Goal: Task Accomplishment & Management: Use online tool/utility

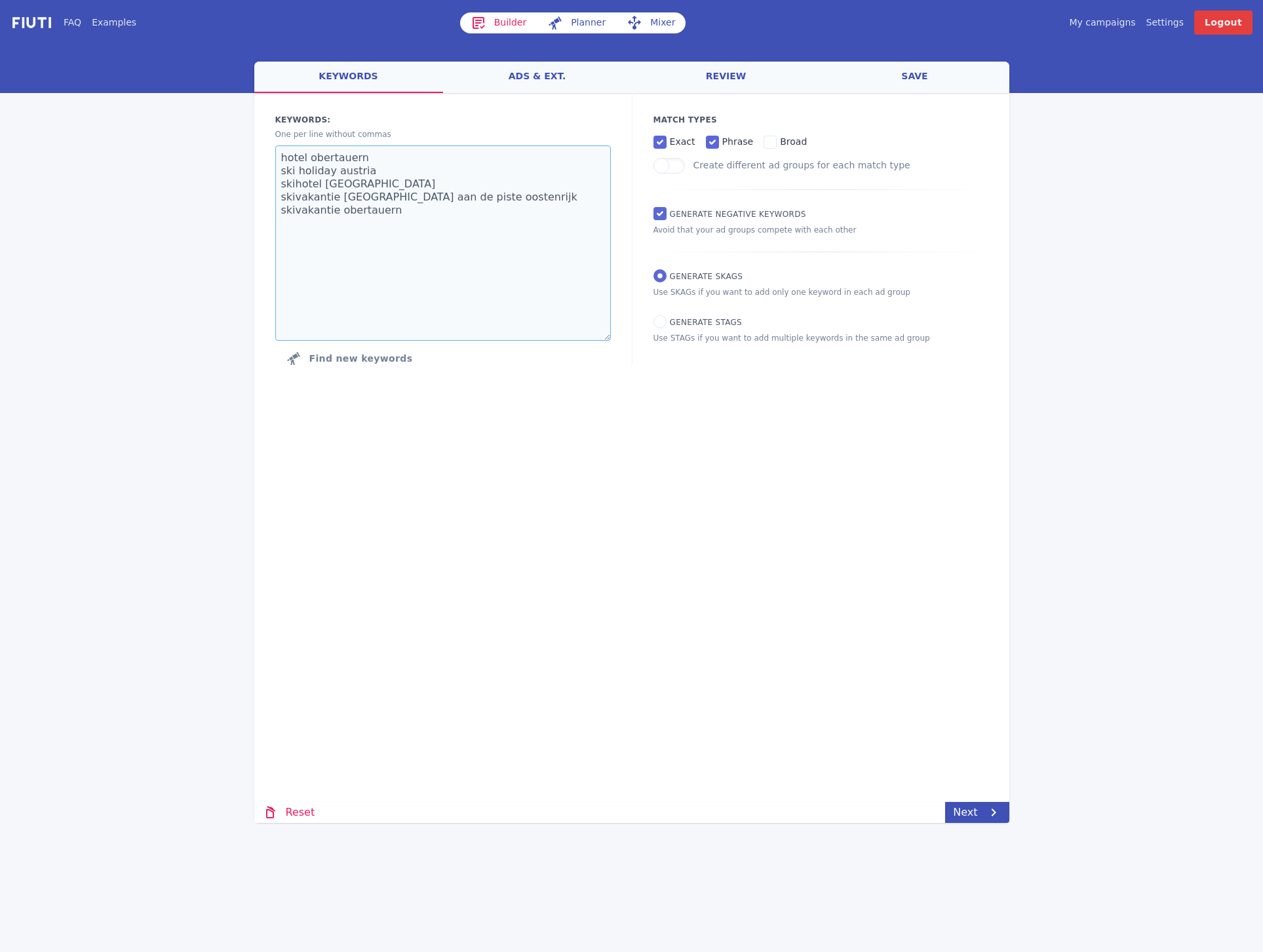
drag, startPoint x: 430, startPoint y: 229, endPoint x: 278, endPoint y: 147, distance: 172.7
click at [278, 147] on textarea "hotel obertauern ski holiday austria skihotel [GEOGRAPHIC_DATA] skivakantie [GE…" at bounding box center [443, 243] width 335 height 195
paste textarea "skihotel südtirol"
paste textarea "skiurlaub südtirol direkt an der piste"
paste textarea "winterurlaub [GEOGRAPHIC_DATA]"
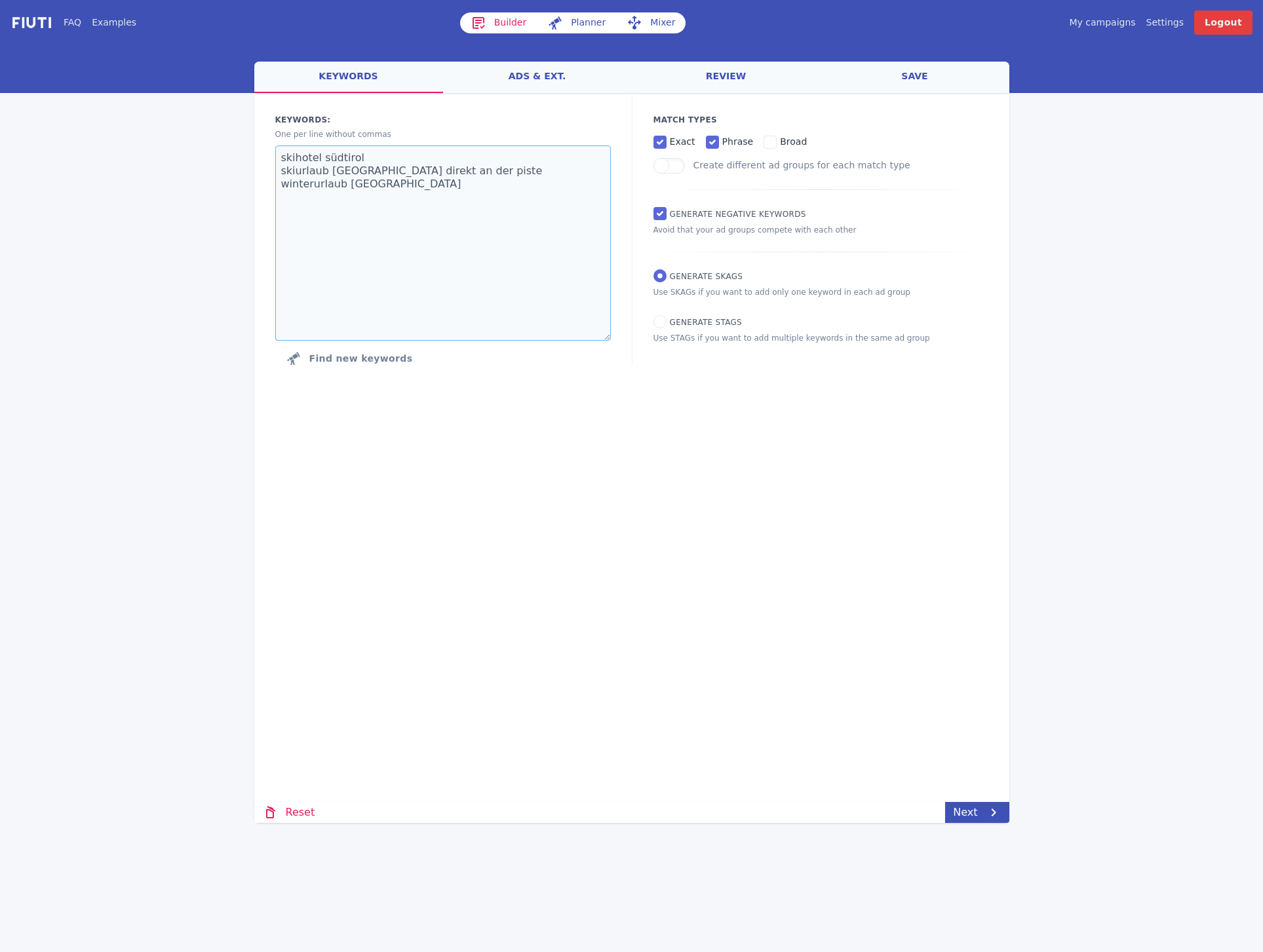
paste textarea "ski in ski out [GEOGRAPHIC_DATA]"
type textarea "skihotel südtirol skiurlaub [GEOGRAPHIC_DATA] direkt an der piste winterurlaub …"
click at [540, 76] on link "ads & ext." at bounding box center [537, 77] width 189 height 32
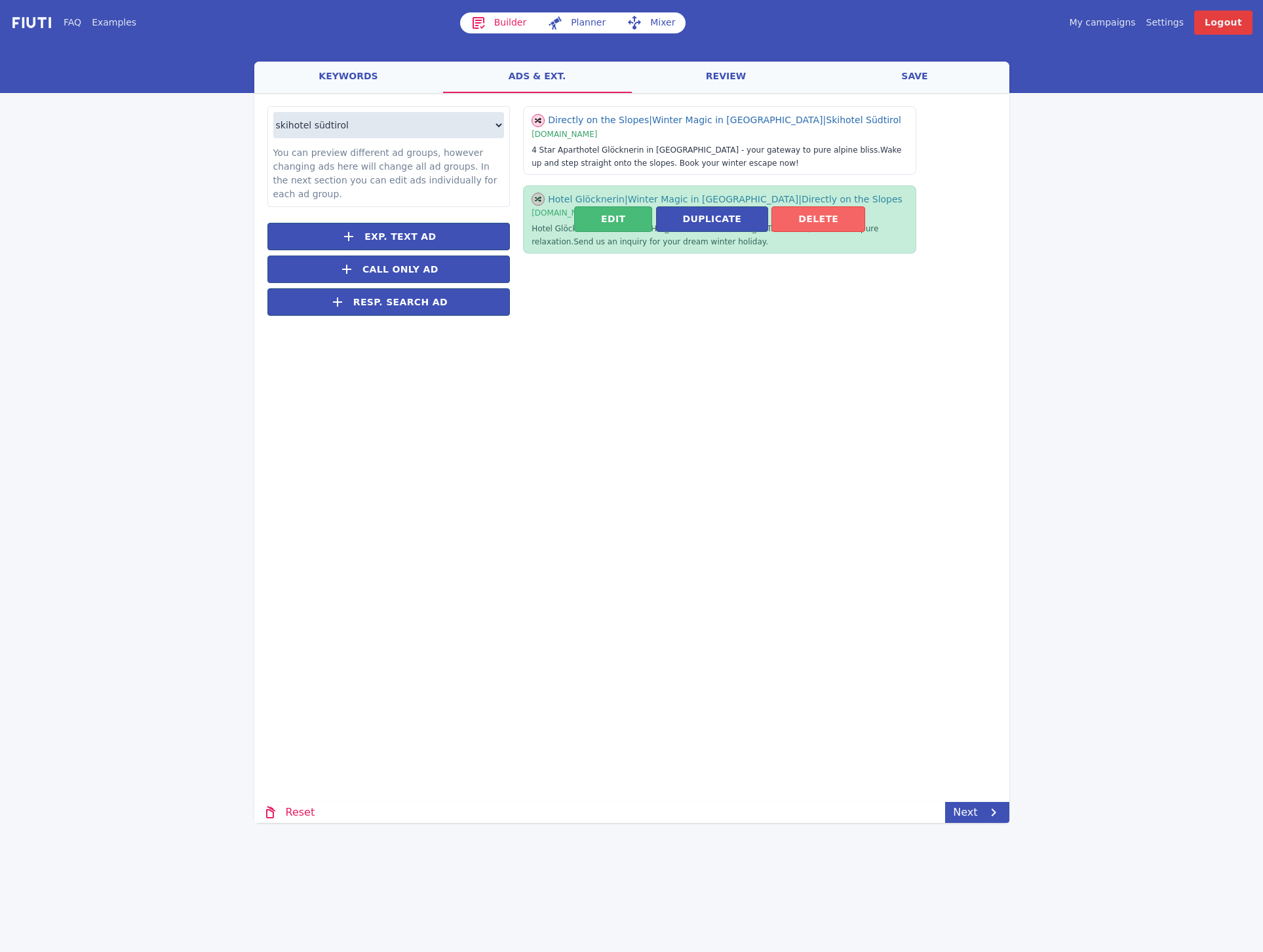
click at [788, 224] on button "Delete" at bounding box center [818, 219] width 93 height 25
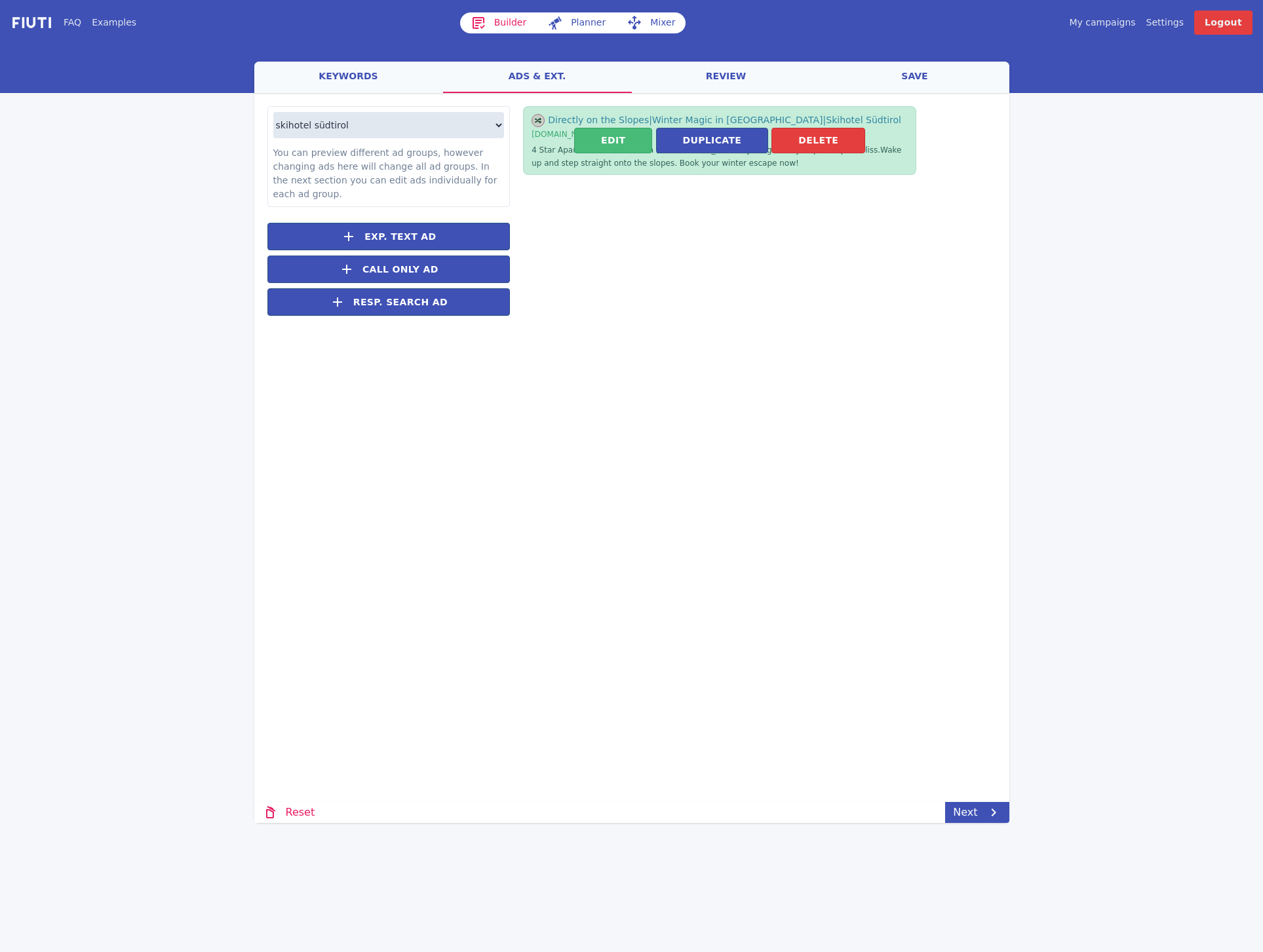
click at [784, 145] on button "Delete" at bounding box center [818, 141] width 93 height 25
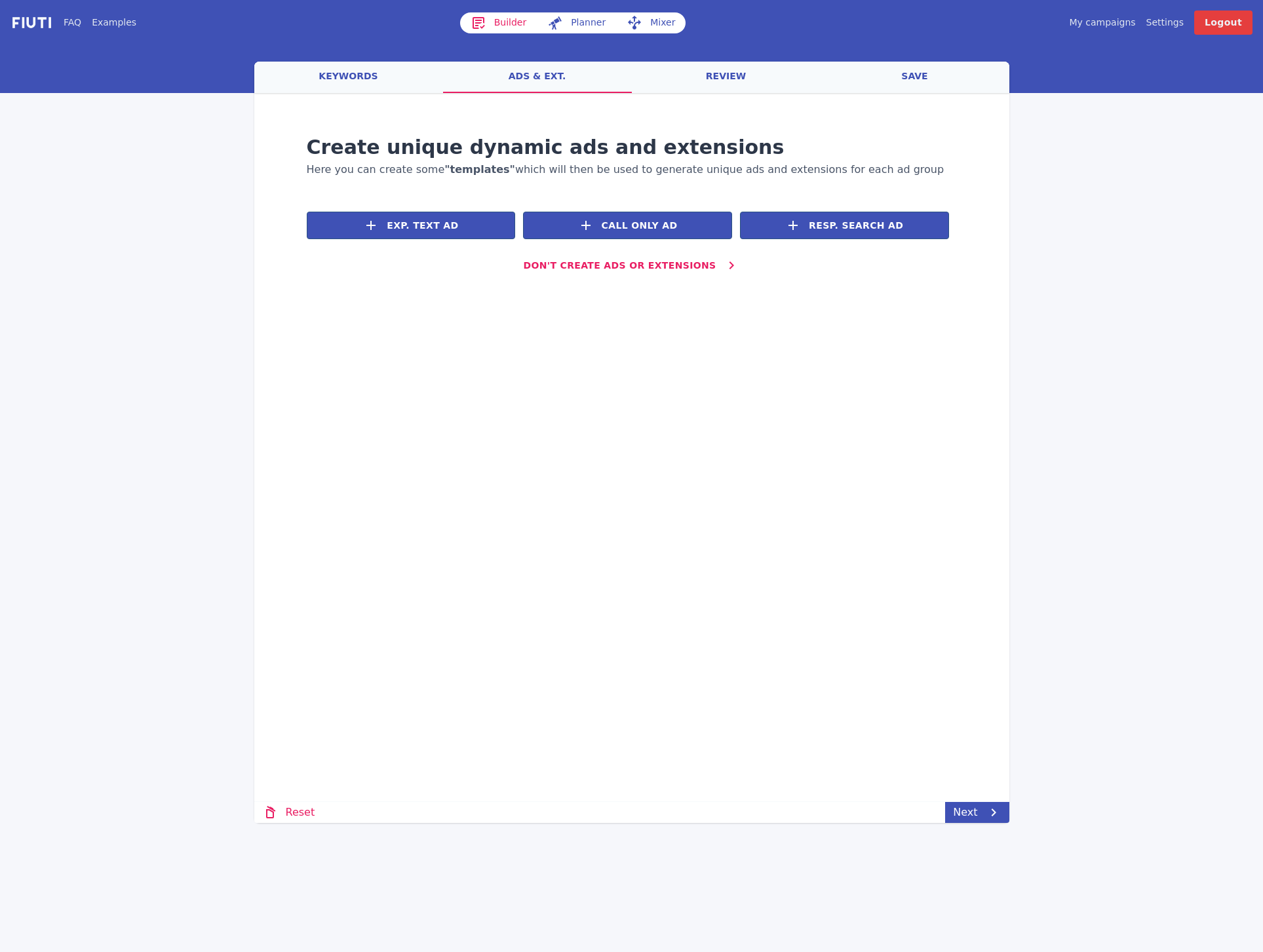
drag, startPoint x: 844, startPoint y: 233, endPoint x: 838, endPoint y: 232, distance: 6.1
click at [844, 232] on button "Resp. Search Ad" at bounding box center [844, 225] width 209 height 28
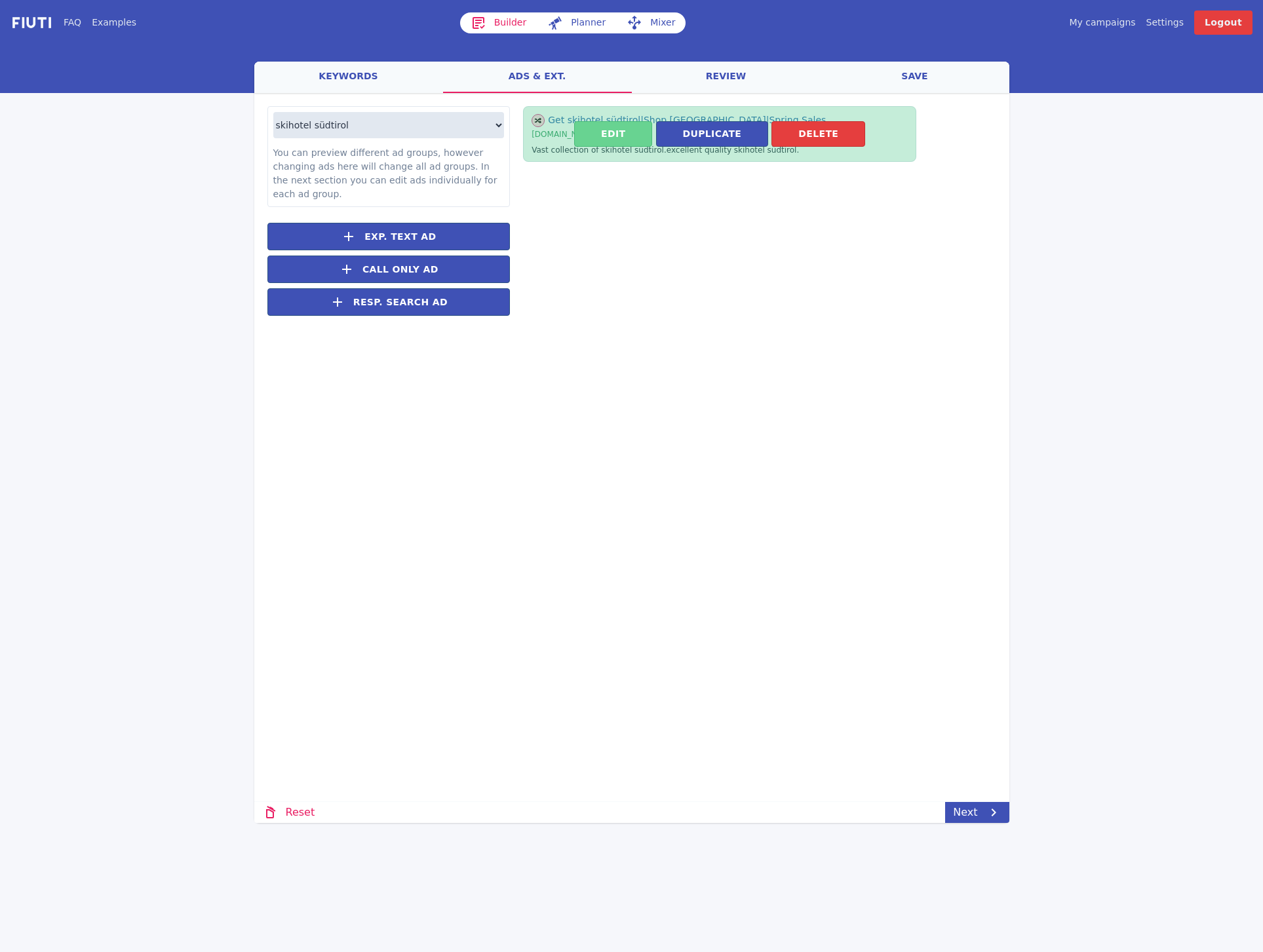
click at [595, 134] on button "Edit" at bounding box center [613, 134] width 78 height 25
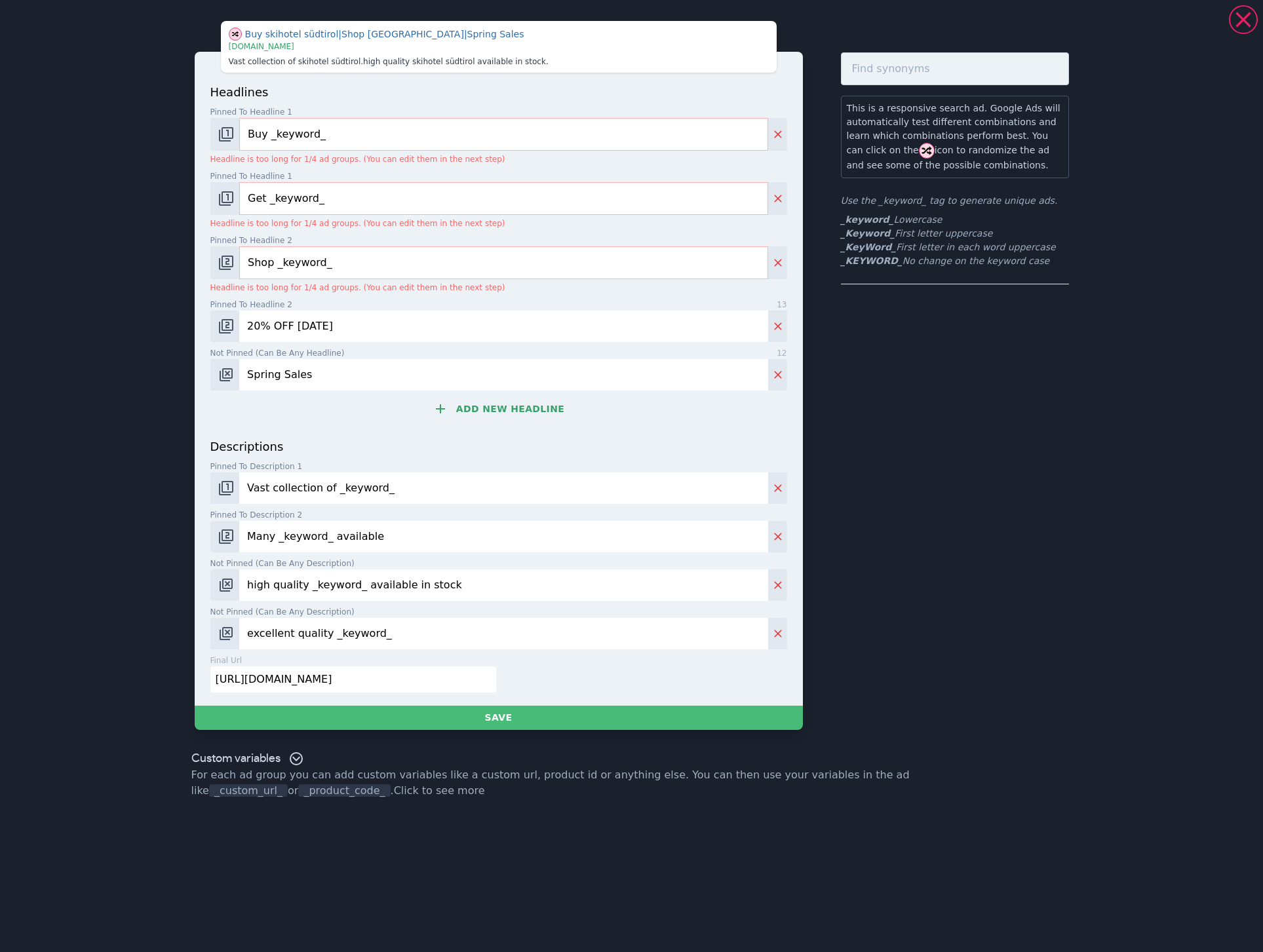
click at [395, 678] on input "[URL][DOMAIN_NAME]" at bounding box center [353, 679] width 285 height 26
paste input "[DOMAIN_NAME][URL]"
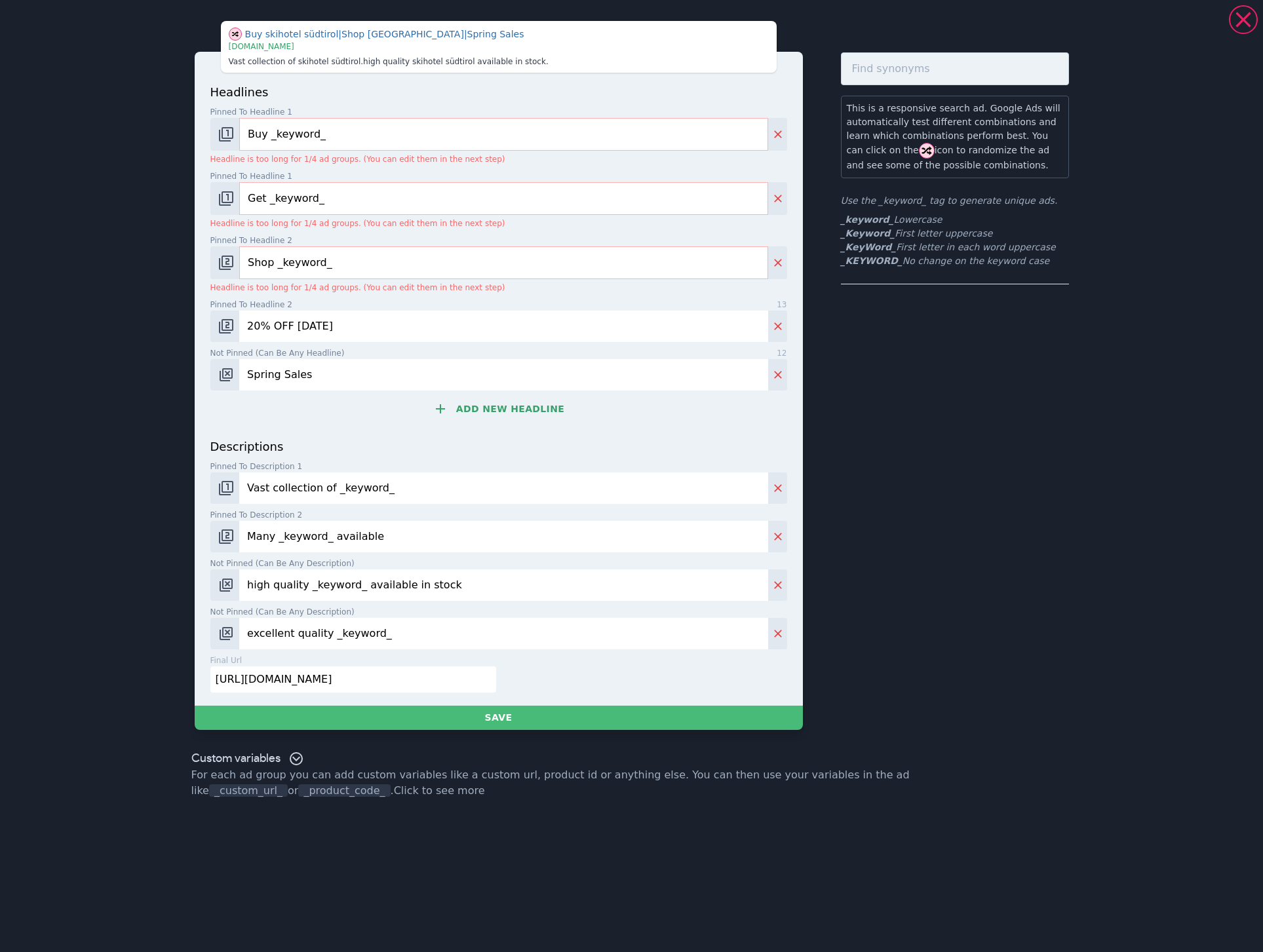
type input "[URL][DOMAIN_NAME]"
click at [421, 633] on input "excellent quality _keyword_" at bounding box center [503, 633] width 528 height 32
click at [783, 587] on icon "Delete" at bounding box center [777, 585] width 13 height 13
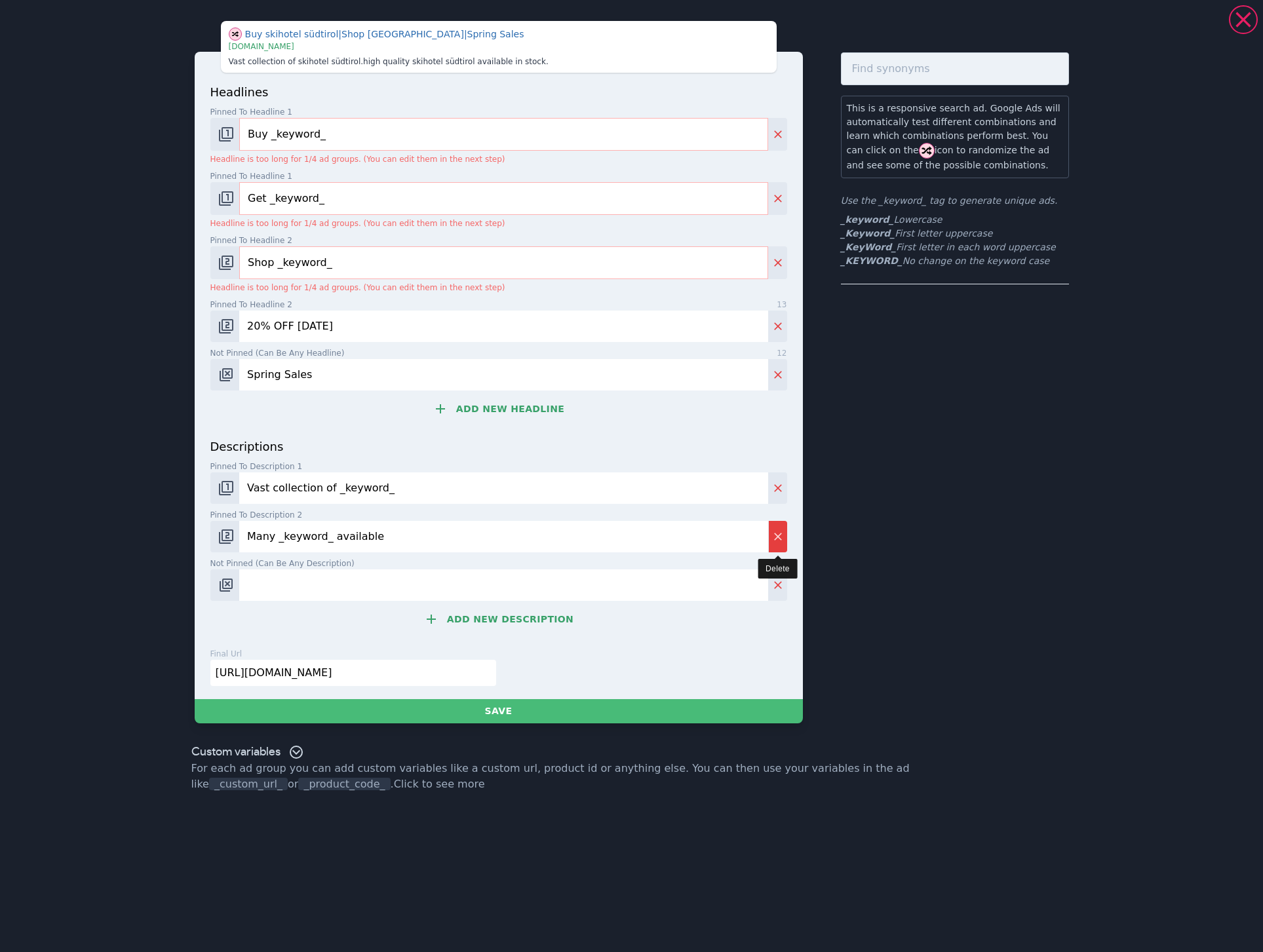
click at [773, 549] on button "Delete" at bounding box center [777, 537] width 19 height 32
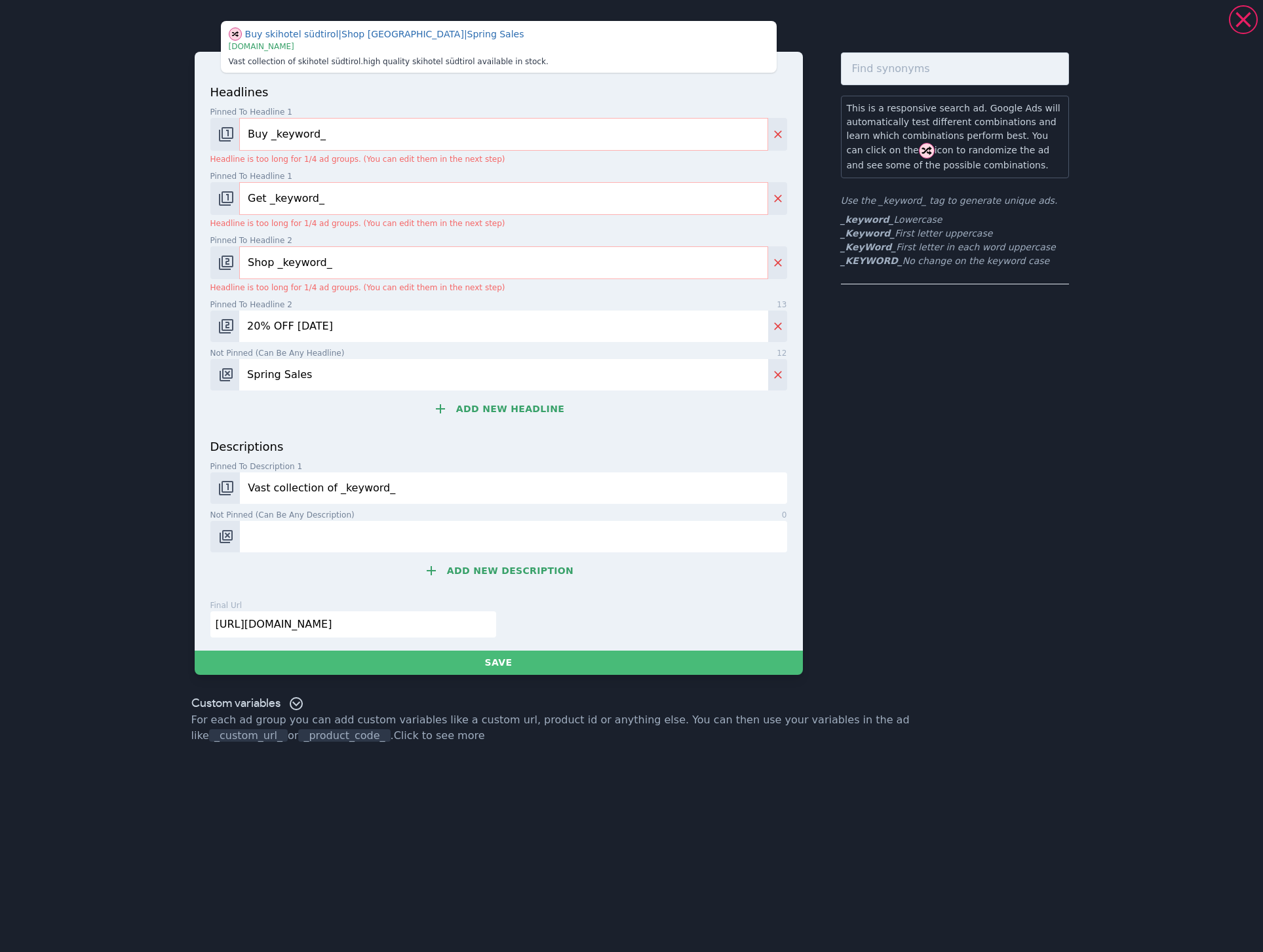
click at [661, 476] on input "Vast collection of _keyword_" at bounding box center [512, 488] width 546 height 32
click at [221, 477] on button "Change pinned position" at bounding box center [225, 488] width 30 height 32
click at [234, 488] on button "Change pinned position" at bounding box center [225, 488] width 30 height 32
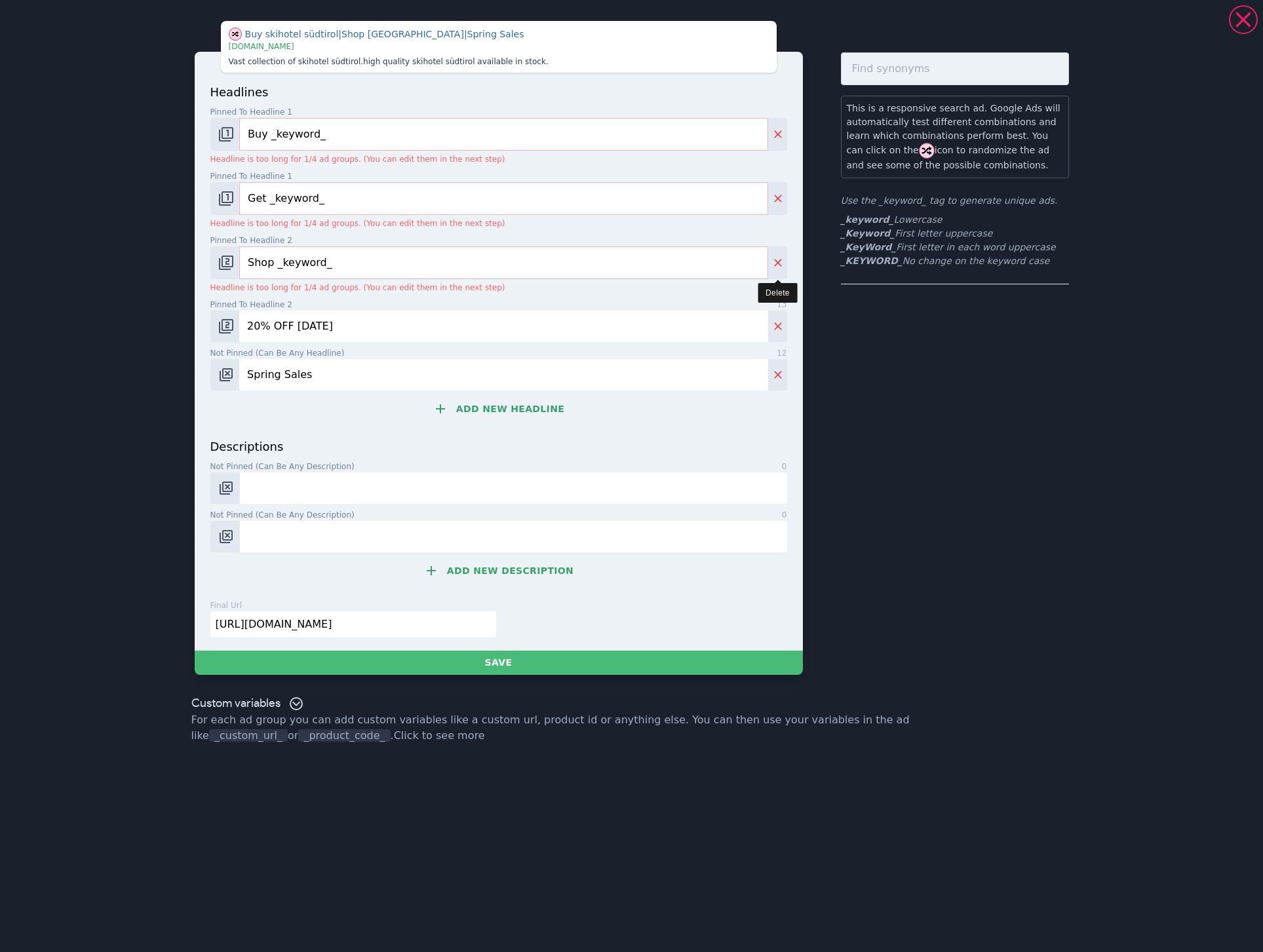
drag, startPoint x: 772, startPoint y: 269, endPoint x: 776, endPoint y: 222, distance: 47.2
click at [772, 268] on icon "Delete" at bounding box center [777, 263] width 13 height 13
type input "20% OFF [DATE]"
type input "Spring Sales"
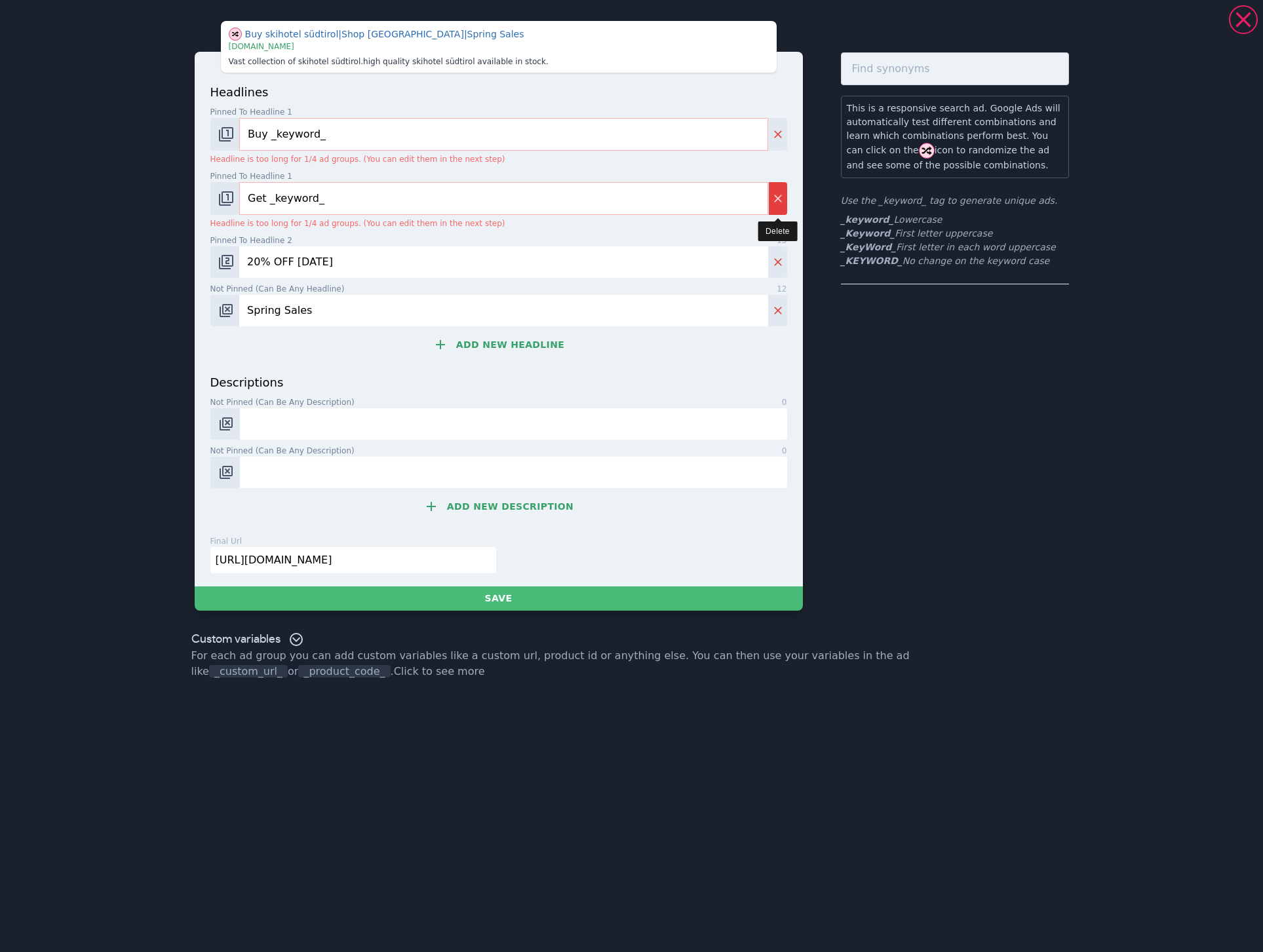
click at [775, 197] on icon "Delete" at bounding box center [778, 198] width 8 height 8
type input "20% OFF [DATE]"
type input "Spring Sales"
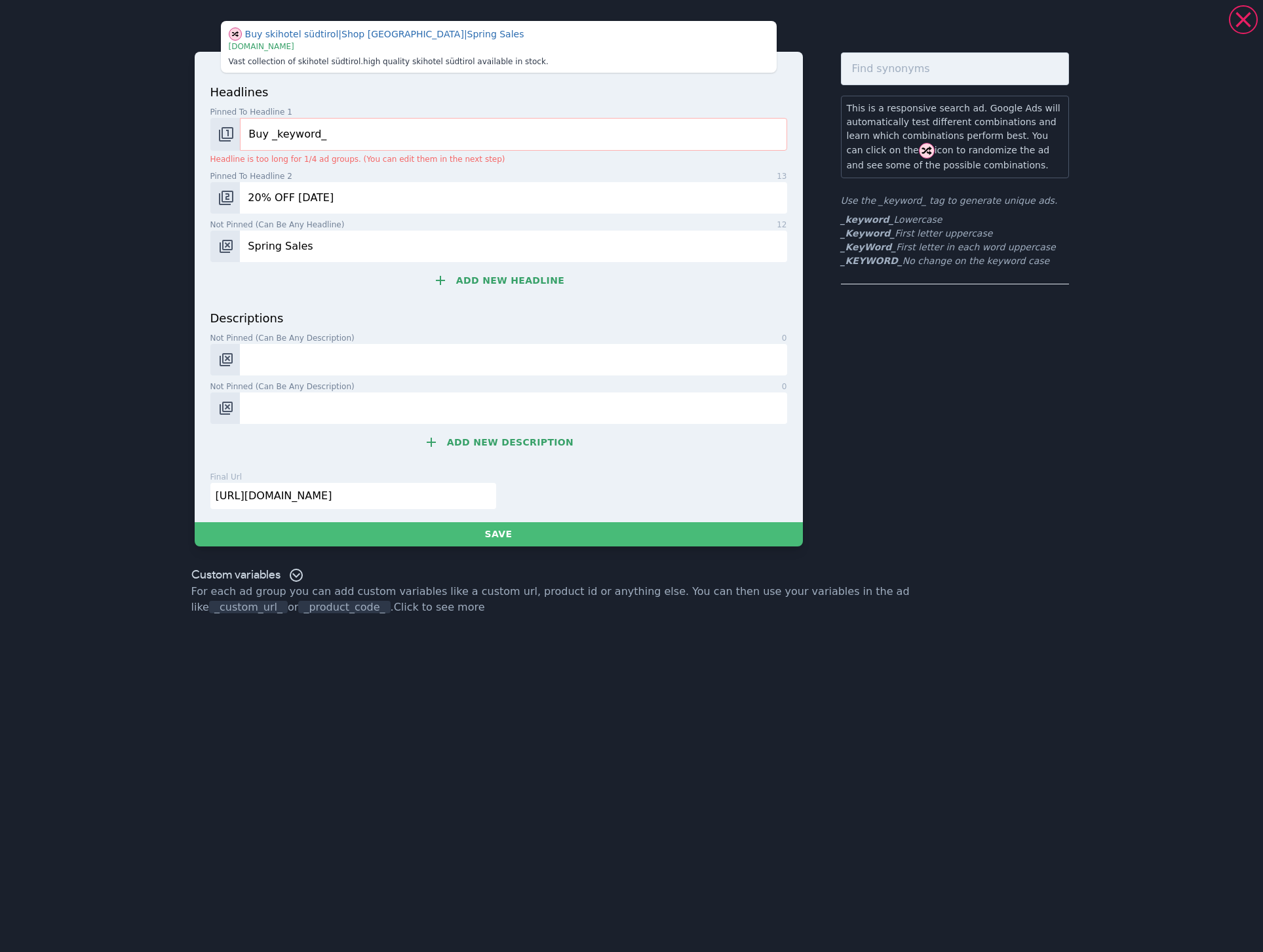
click at [633, 143] on input "Buy _keyword_" at bounding box center [512, 134] width 546 height 32
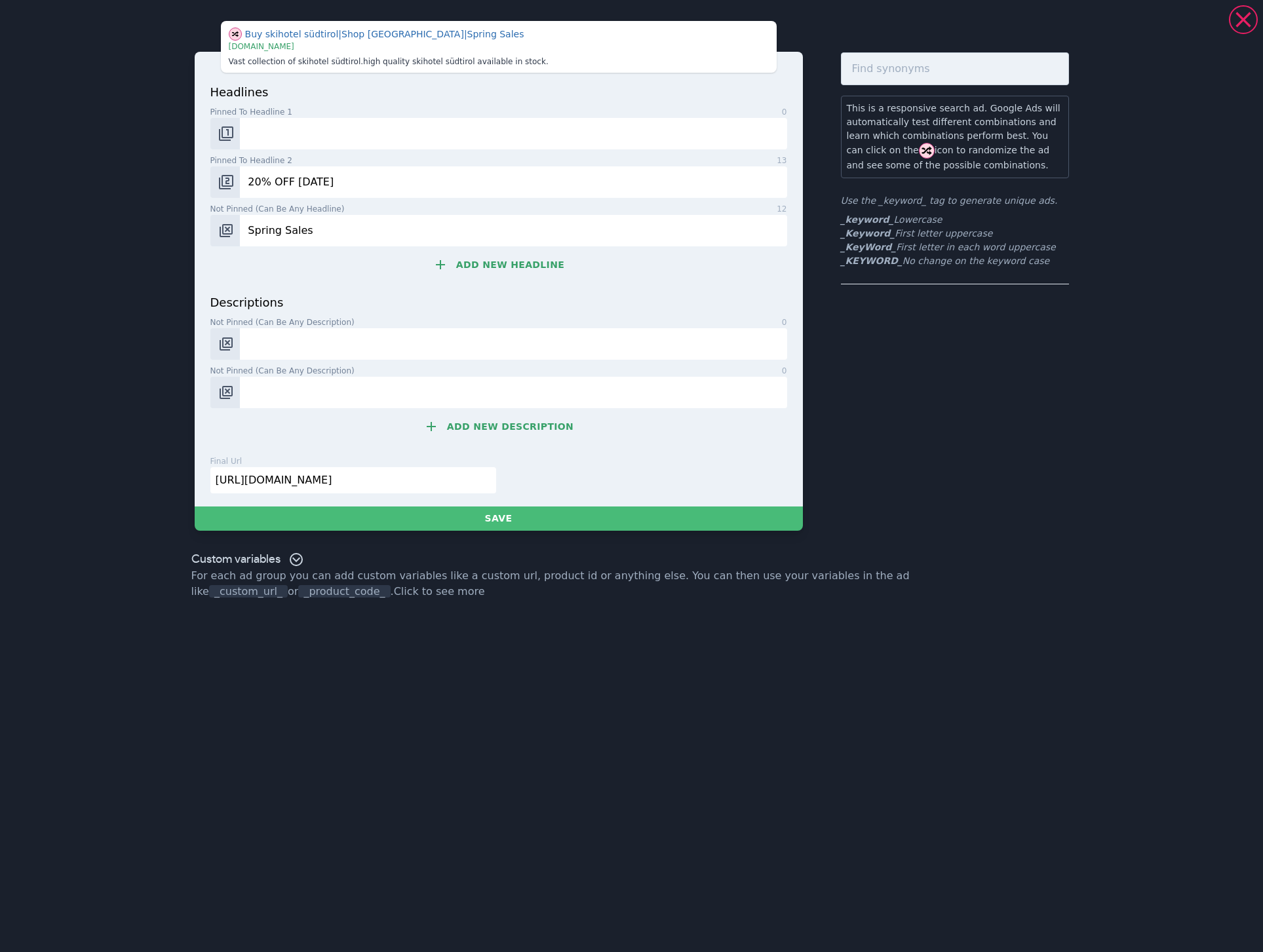
click at [467, 189] on input "20% OFF [DATE]" at bounding box center [512, 182] width 546 height 32
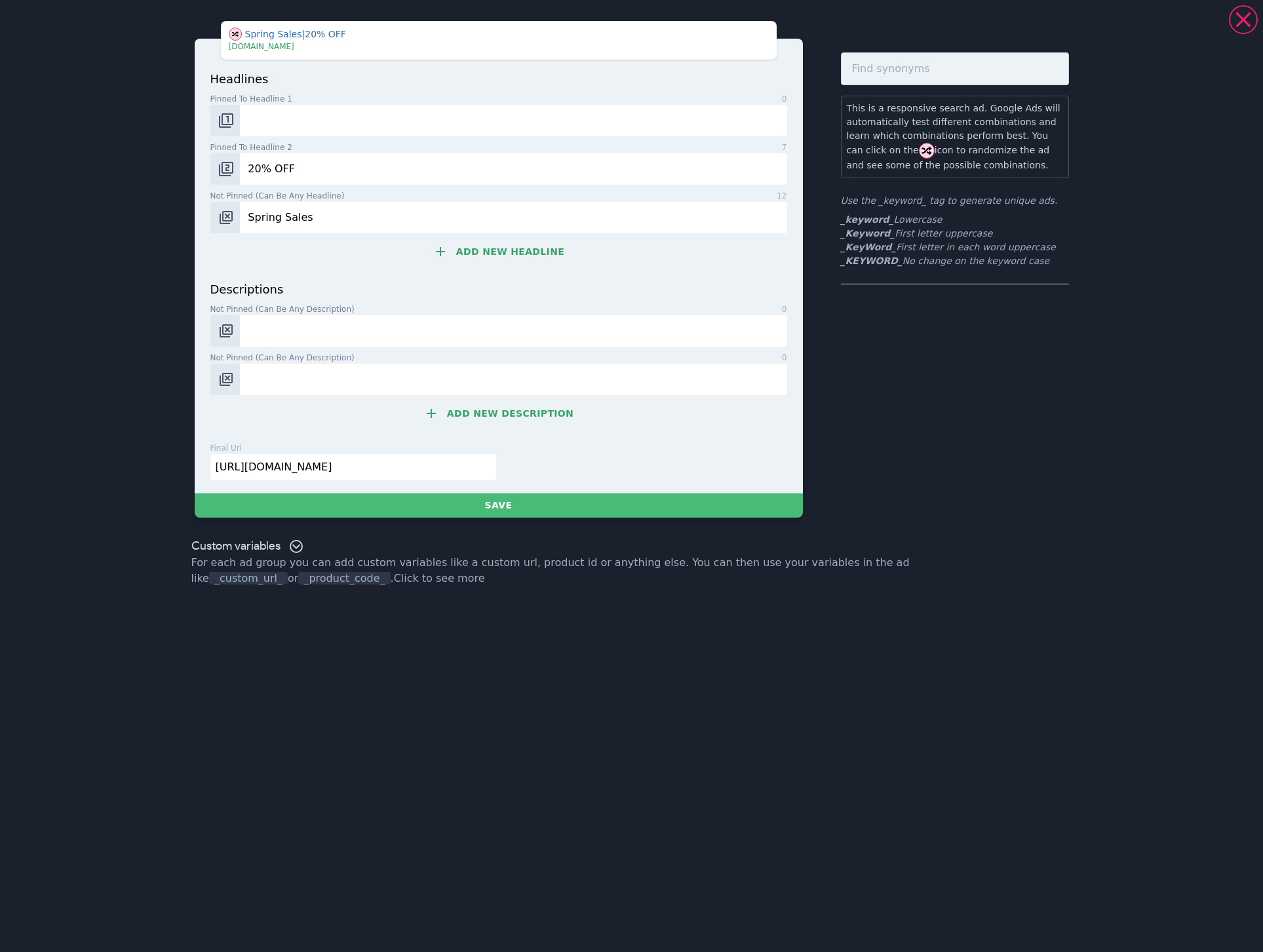
type input "20% OFF"
click at [368, 231] on input "Spring Sales" at bounding box center [512, 217] width 546 height 32
click at [320, 152] on label "Pinned to headline 2 7" at bounding box center [498, 147] width 577 height 12
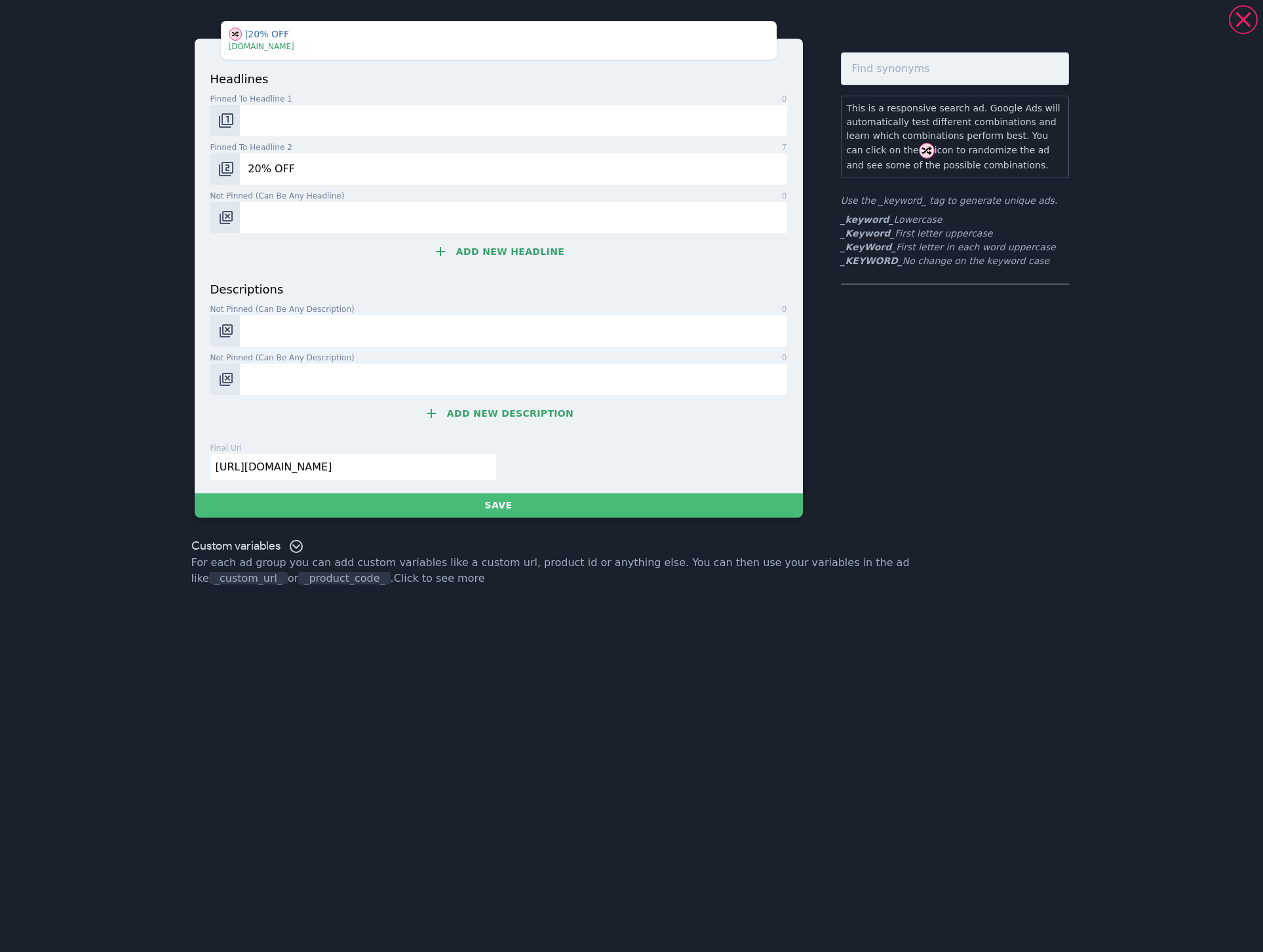
click at [320, 153] on input "20% OFF" at bounding box center [512, 169] width 546 height 32
click at [316, 161] on input "20% OFF" at bounding box center [512, 169] width 546 height 32
click at [235, 166] on button "Change pinned position" at bounding box center [225, 169] width 30 height 32
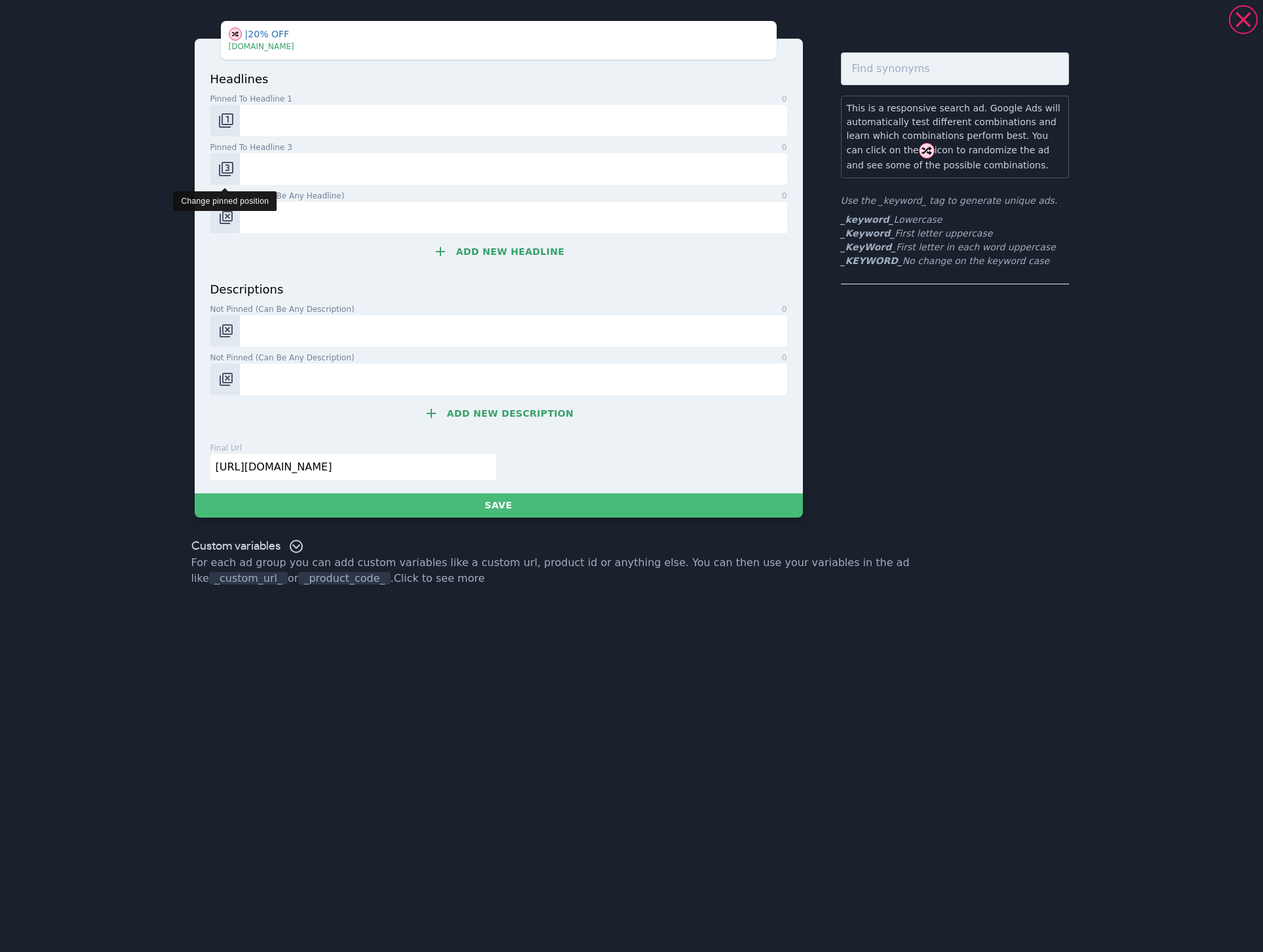
click at [235, 172] on button "Change pinned position" at bounding box center [225, 169] width 30 height 32
click at [239, 116] on button "Change pinned position" at bounding box center [225, 121] width 30 height 32
click at [235, 119] on button "Change pinned position" at bounding box center [225, 121] width 30 height 32
click at [225, 116] on img "Change pinned position" at bounding box center [226, 121] width 16 height 16
click at [294, 124] on input "Not pinned (Can be any headline) 0" at bounding box center [512, 121] width 546 height 32
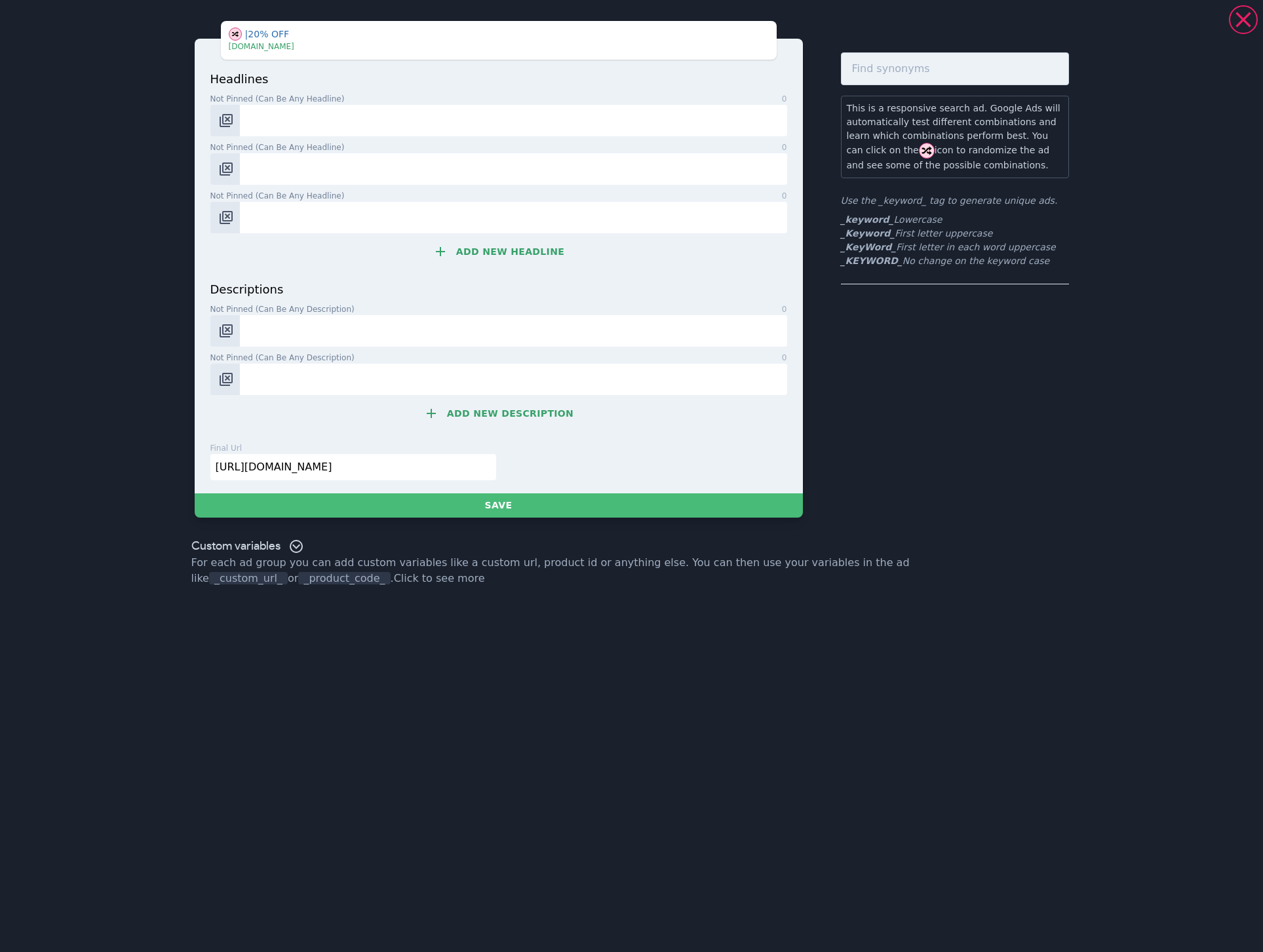
type input "_KeyWord_"
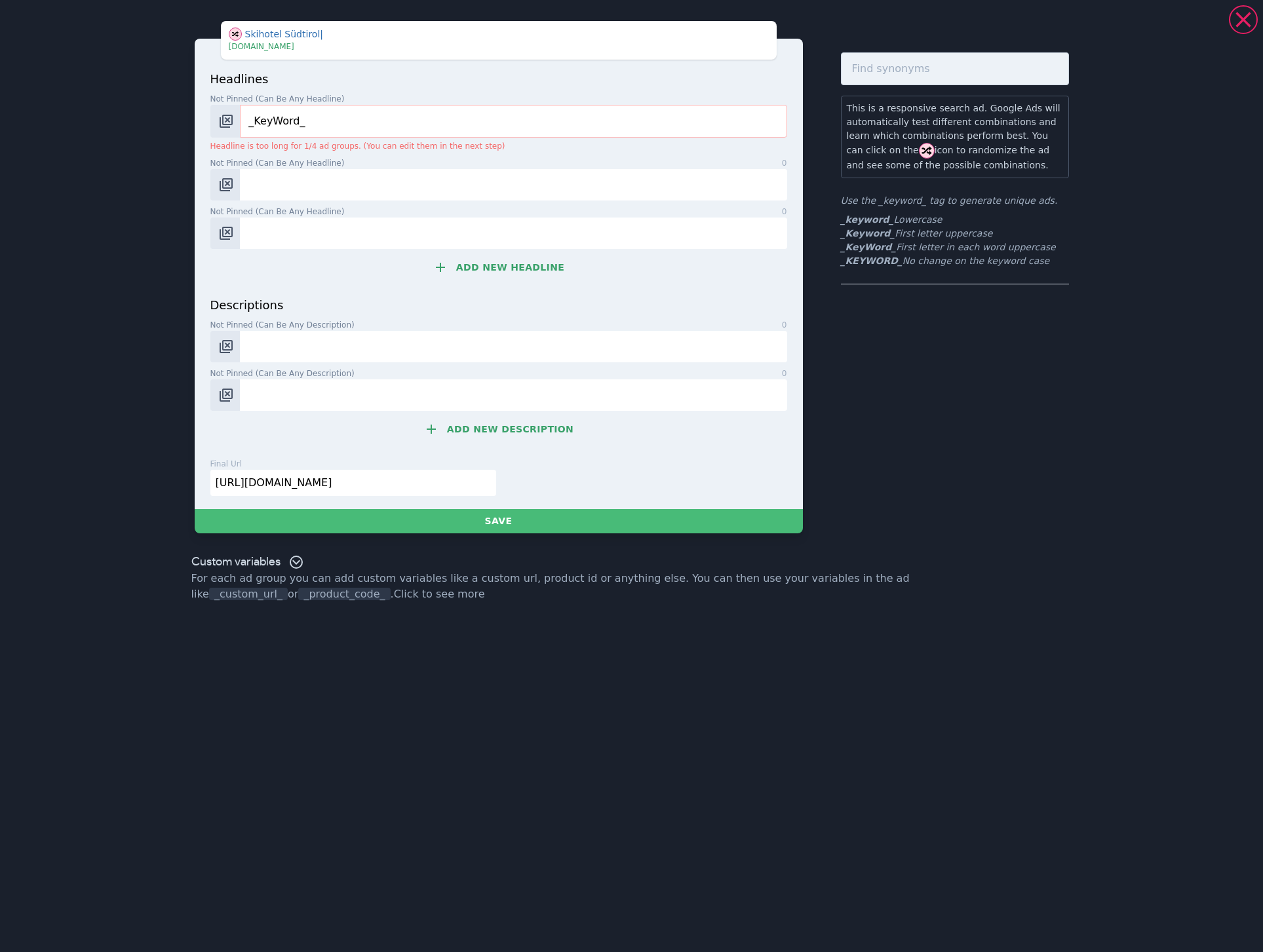
click at [301, 164] on span "Not pinned (Can be any headline)" at bounding box center [278, 163] width 134 height 12
click at [301, 169] on input "Not pinned (Can be any headline) 0" at bounding box center [512, 185] width 546 height 32
click at [299, 187] on input "Not pinned (Can be any headline) 0" at bounding box center [512, 185] width 546 height 32
paste input "Hotel Panoramic Lotsch"
type input "Hotel Panoramic Lotsch"
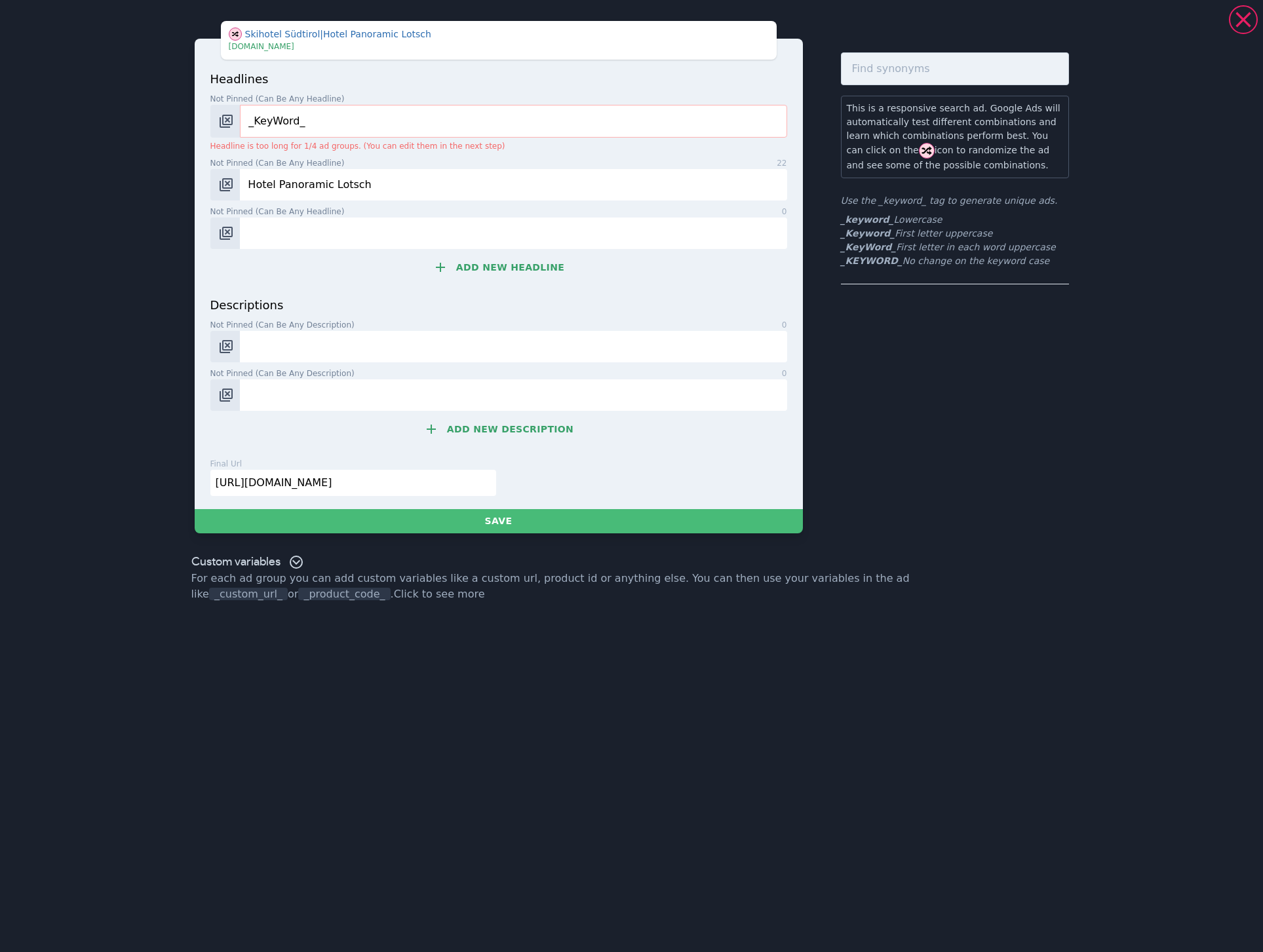
click at [279, 234] on input "Not pinned (Can be any headline) 0" at bounding box center [512, 233] width 546 height 32
paste input "Loremips Do Sitam Co adip Elitse Doeiusmo 1 Temporin 4 utlabore Etdolore 4 Magn…"
type input "Loremips Do Sitam Co adip Elitse Doeiusmo 1 Temporin 4 utlabore Etdolore 4 Magn…"
click at [268, 229] on input "Not pinned (Can be any headline) 0" at bounding box center [512, 233] width 546 height 32
paste input "Panoramic Lotsch Sarntal"
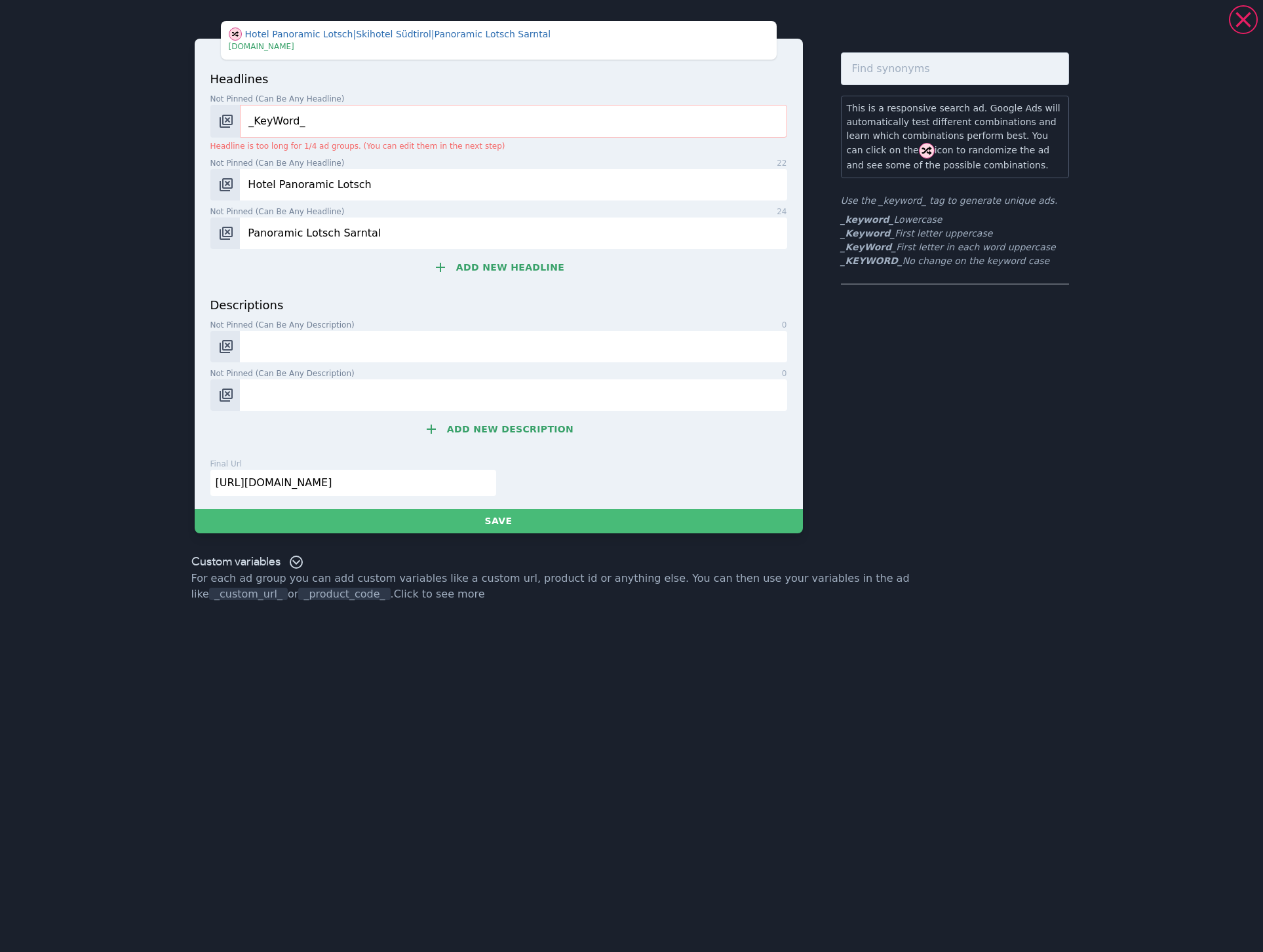
type input "Panoramic Lotsch Sarntal"
click at [491, 270] on button "Add new headline" at bounding box center [498, 266] width 577 height 26
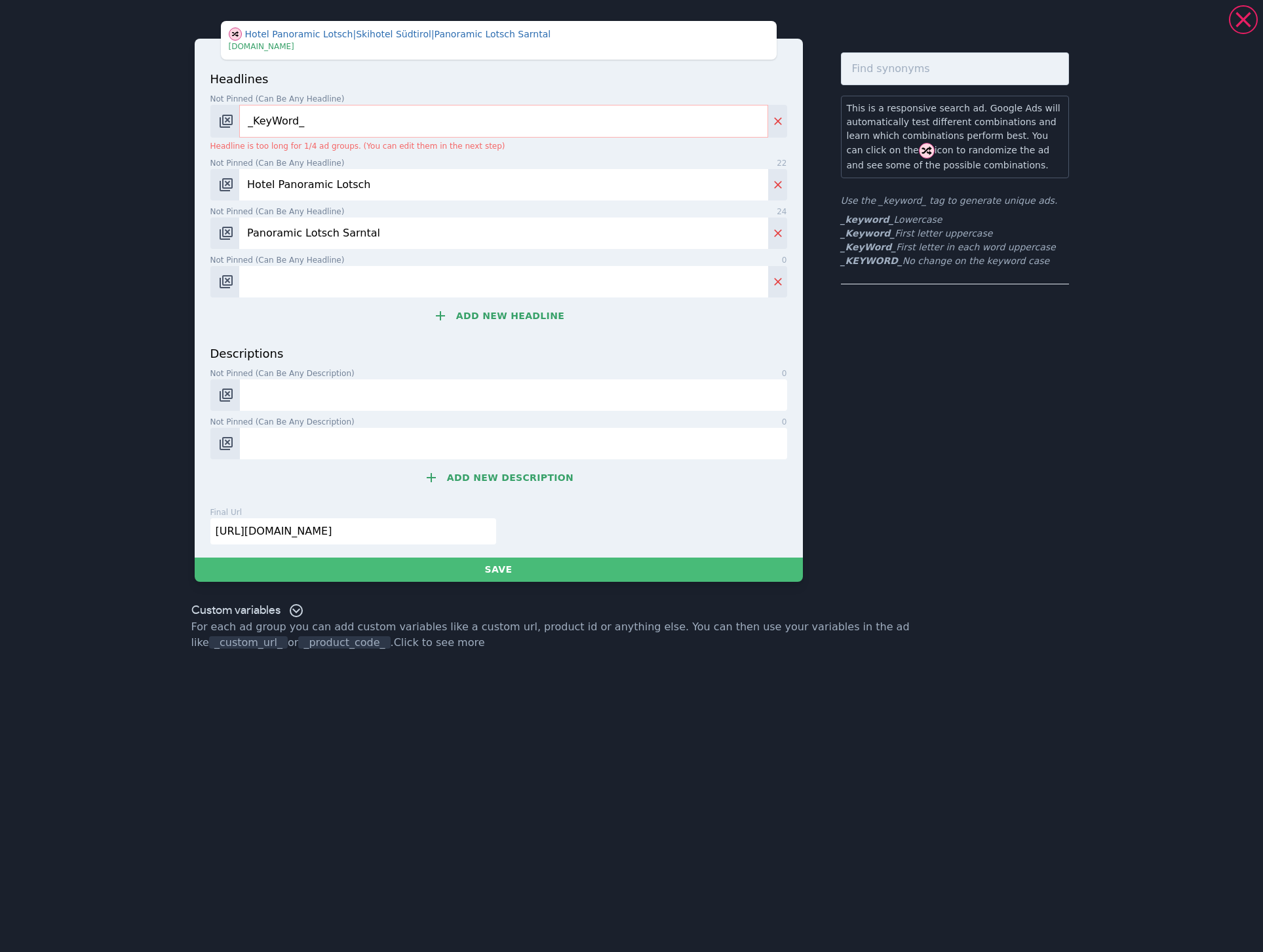
click at [491, 270] on input "Not pinned (Can be any headline) 0" at bounding box center [503, 281] width 528 height 32
click at [285, 274] on input "Not pinned (Can be any headline) 0" at bounding box center [503, 281] width 528 height 32
type input "350 m² Spa mit Bergblick"
click at [510, 315] on button "Add new headline" at bounding box center [498, 315] width 577 height 26
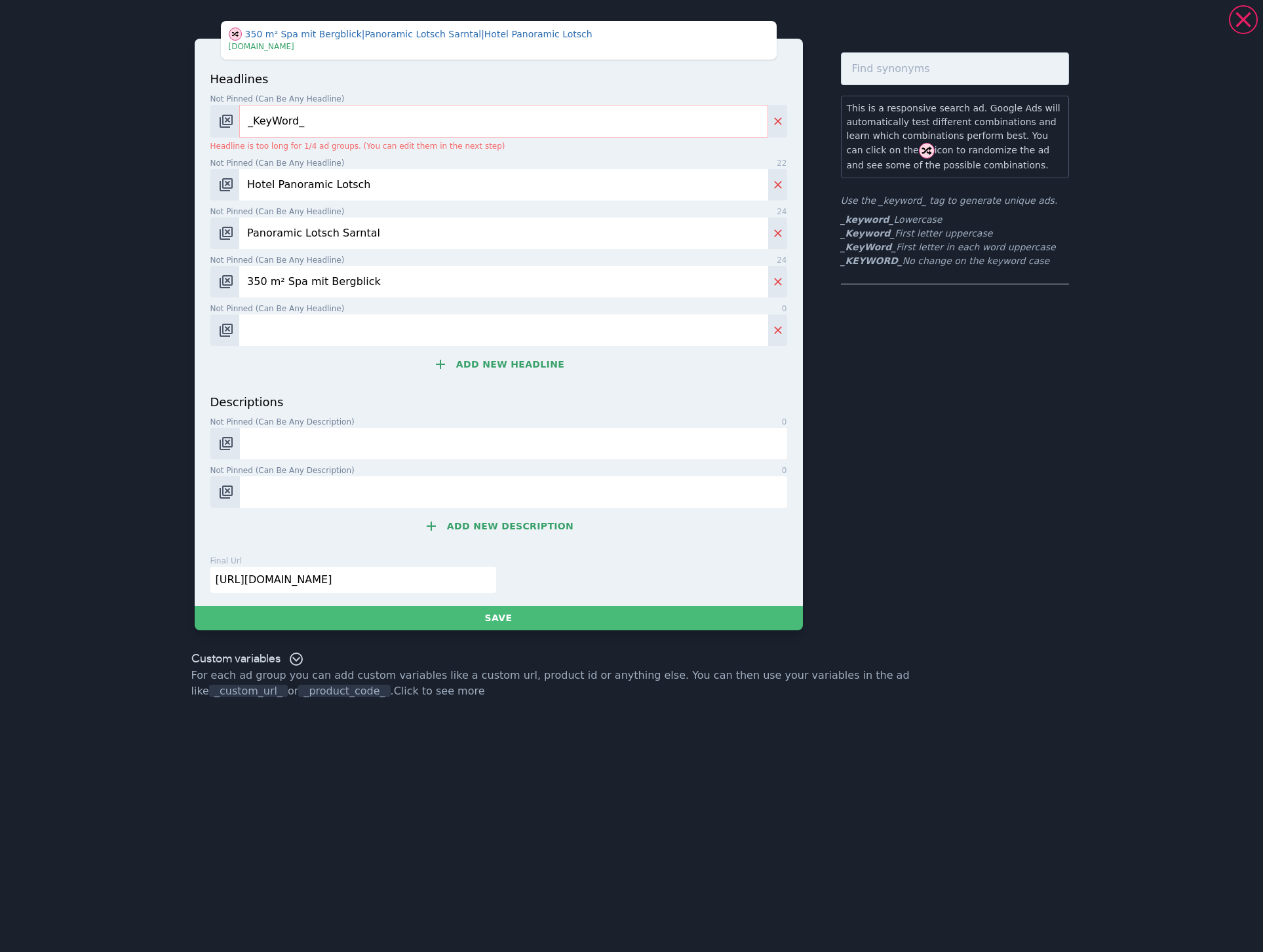
click at [437, 323] on input "Not pinned (Can be any headline) 0" at bounding box center [503, 331] width 528 height 32
paste input "Tradition & Lifestyle"
type input "Tradition & Lifestyle"
click at [477, 365] on button "Add new headline" at bounding box center [498, 364] width 577 height 26
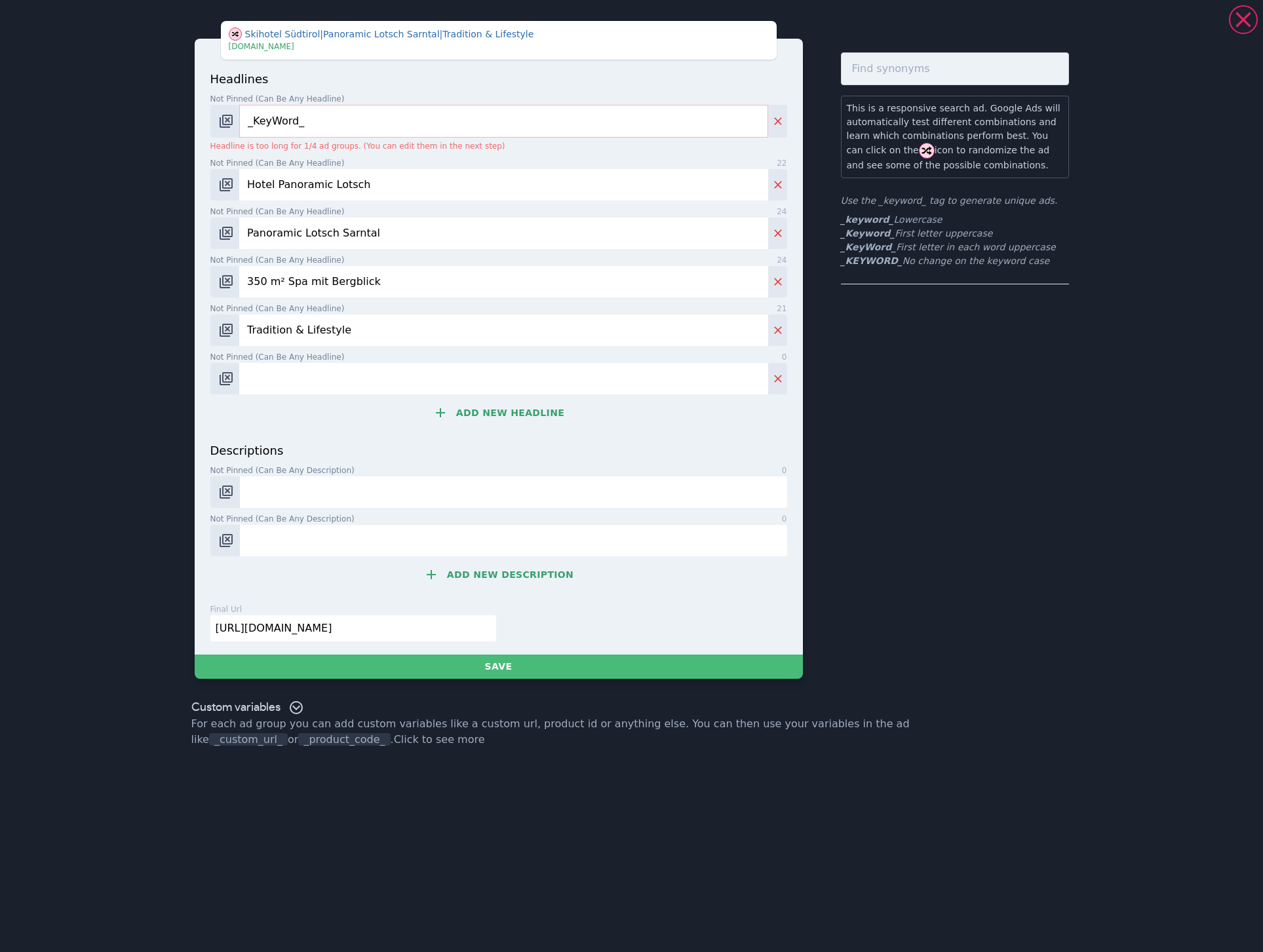
click at [282, 375] on input "Not pinned (Can be any headline) 0" at bounding box center [503, 379] width 528 height 32
paste input "Urlaub [GEOGRAPHIC_DATA], [GEOGRAPHIC_DATA]"
drag, startPoint x: 251, startPoint y: 376, endPoint x: 243, endPoint y: 374, distance: 8.2
click at [243, 374] on input "Urlaub [GEOGRAPHIC_DATA], [GEOGRAPHIC_DATA]" at bounding box center [503, 379] width 528 height 32
click at [312, 371] on input "Winterurlaub [GEOGRAPHIC_DATA], [GEOGRAPHIC_DATA]" at bounding box center [503, 379] width 528 height 32
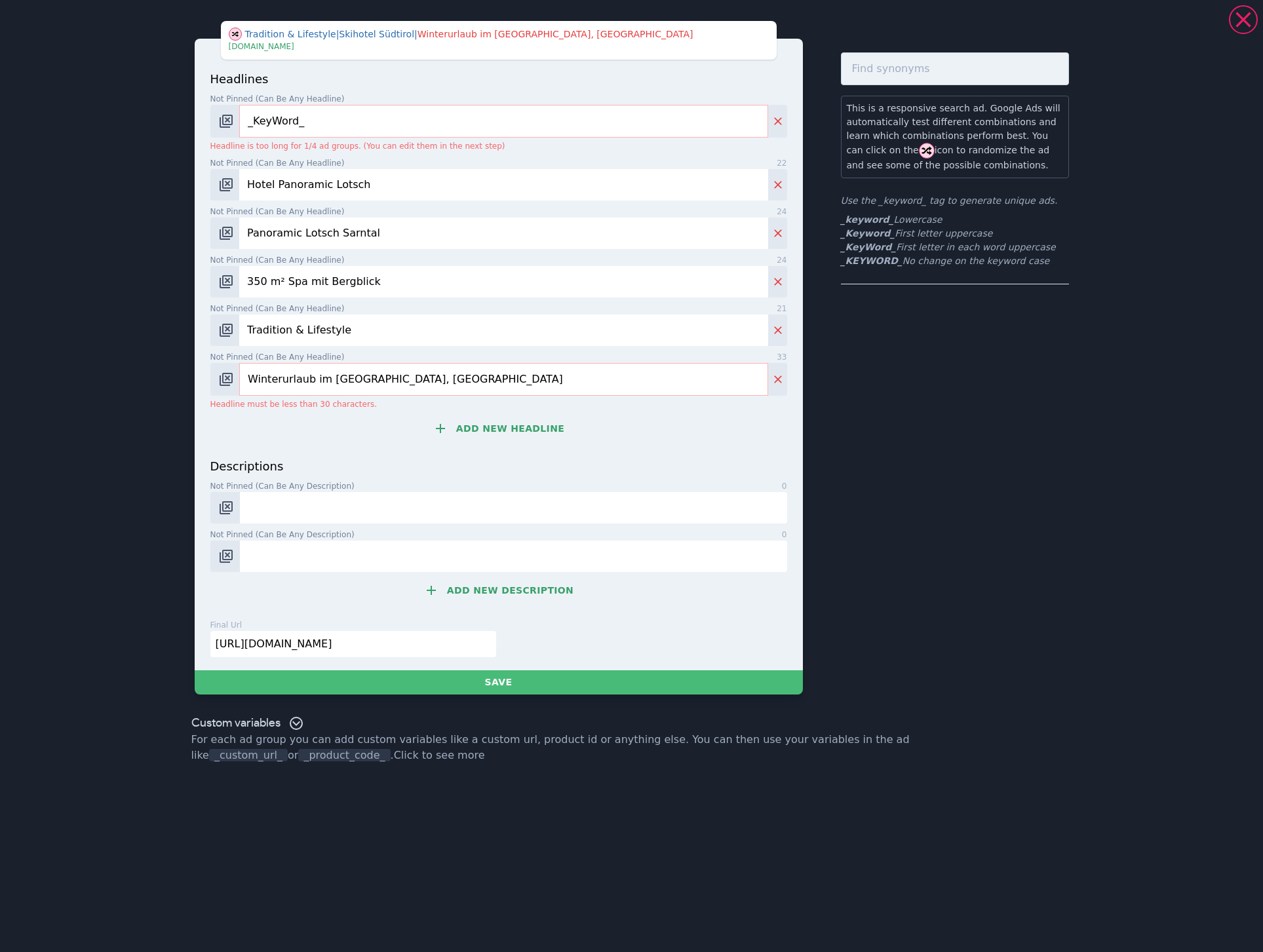
drag, startPoint x: 360, startPoint y: 377, endPoint x: 448, endPoint y: 383, distance: 88.2
click at [448, 383] on input "Winterurlaub im [GEOGRAPHIC_DATA], [GEOGRAPHIC_DATA]" at bounding box center [503, 379] width 528 height 32
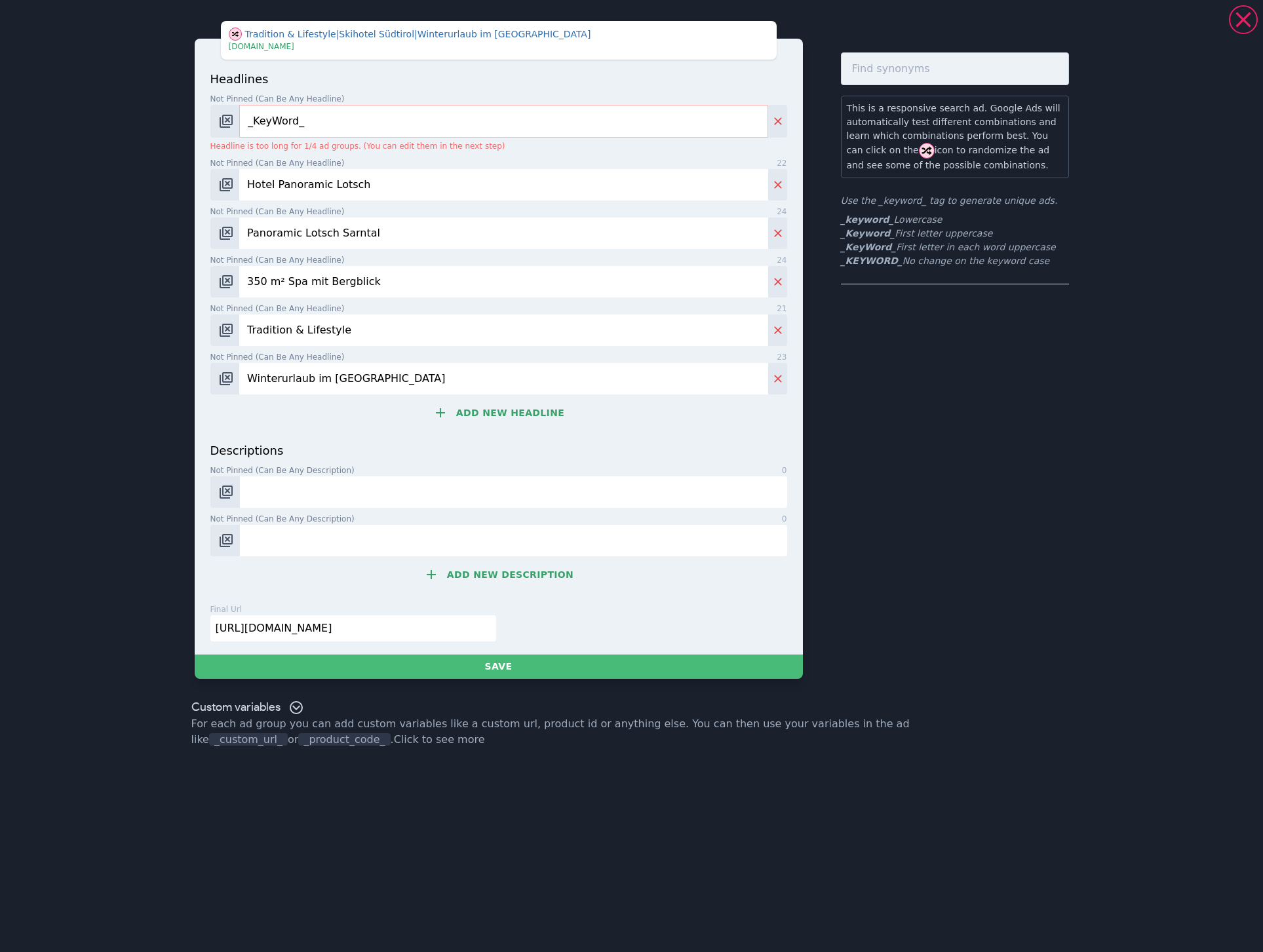
type input "Winterurlaub im [GEOGRAPHIC_DATA]"
click at [503, 411] on button "Add new headline" at bounding box center [498, 412] width 577 height 26
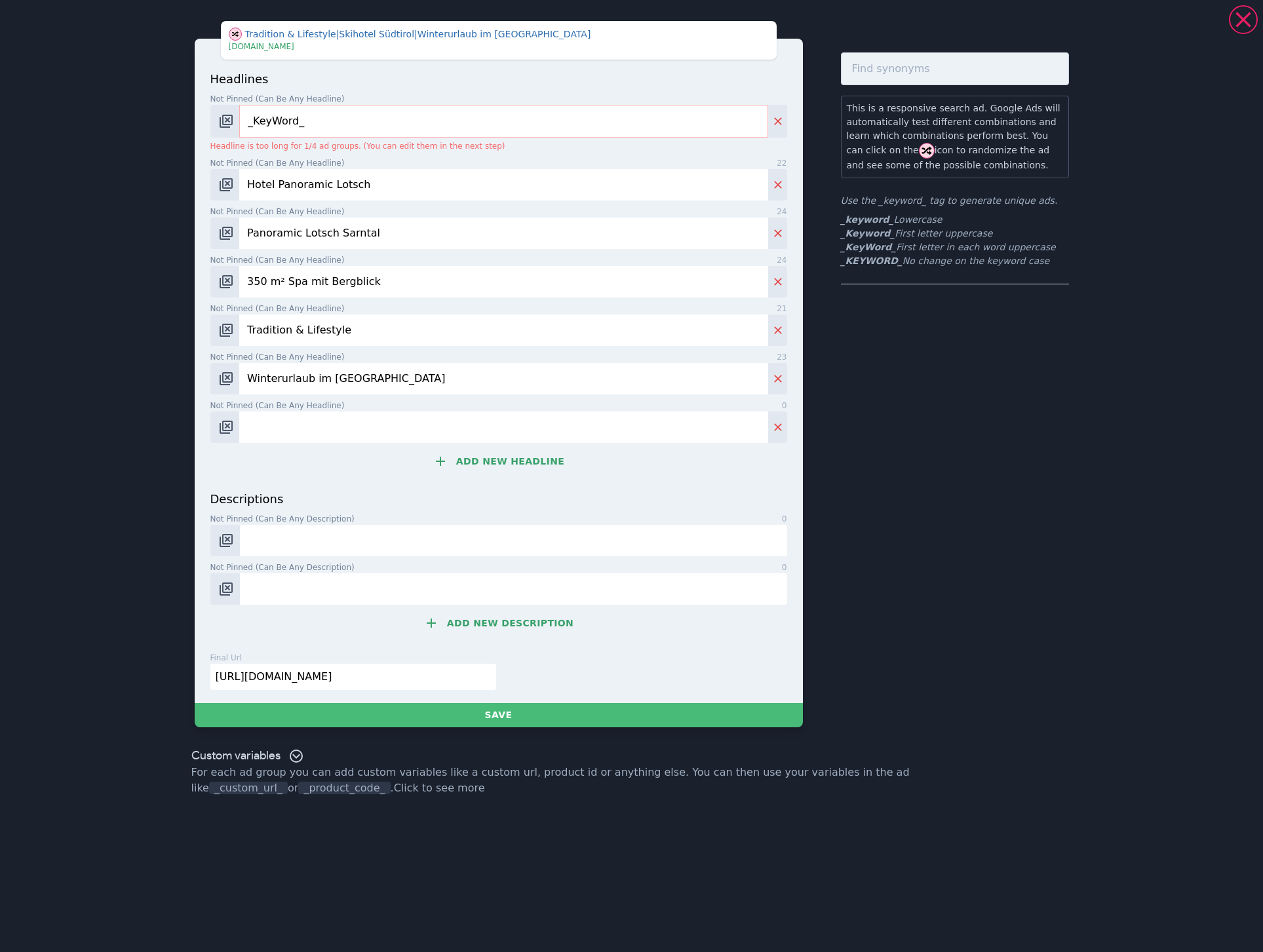
click at [342, 414] on input "Not pinned (Can be any headline) 0" at bounding box center [503, 427] width 528 height 32
paste input "4 Sterne Hotel"
type input "4 Sterne [GEOGRAPHIC_DATA]"
click at [488, 467] on button "Add new headline" at bounding box center [498, 461] width 577 height 26
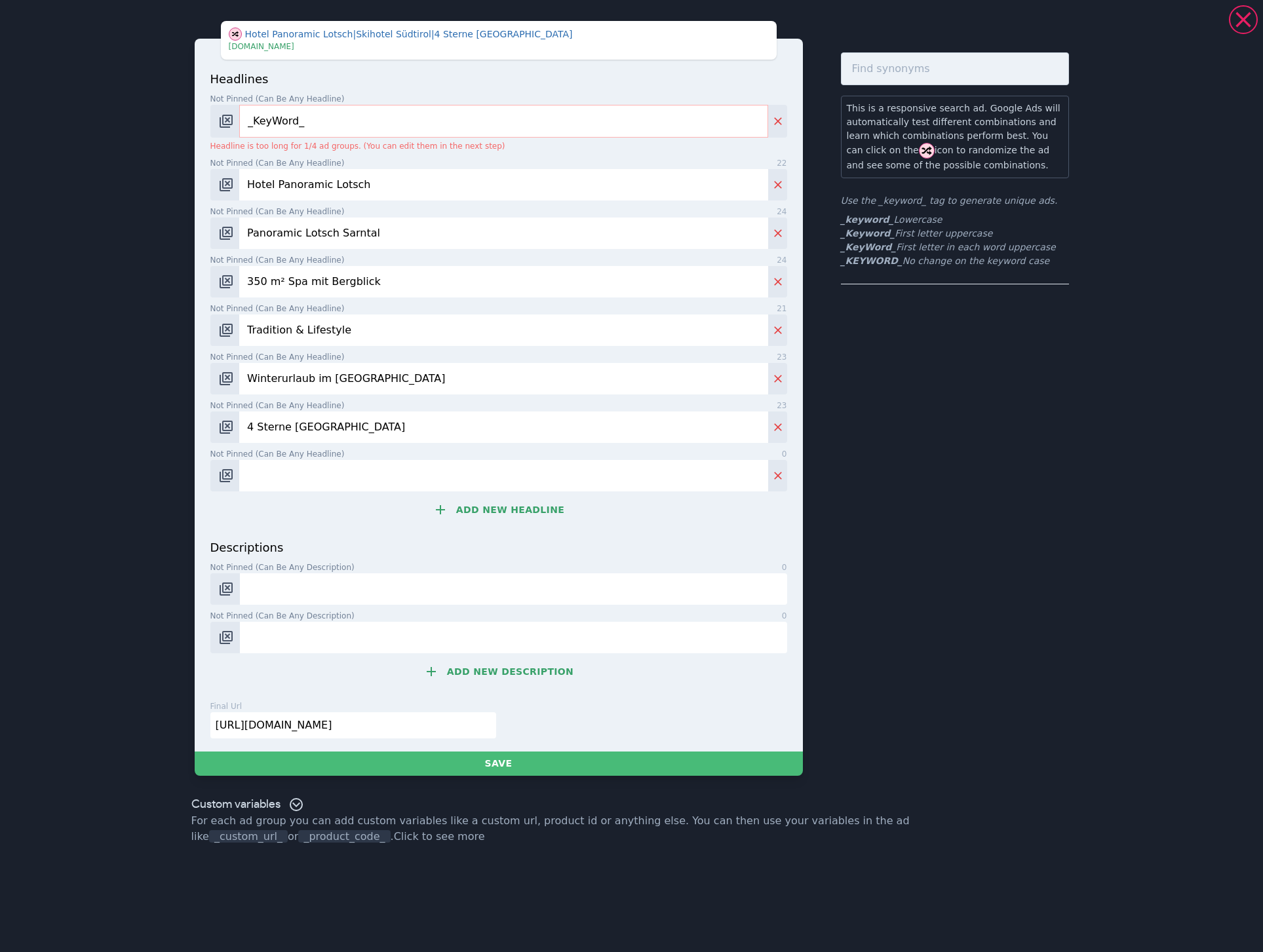
click at [293, 465] on input "Not pinned (Can be any headline) 0" at bounding box center [503, 476] width 528 height 32
paste input "100 Schritte zur Skipiste"
click at [248, 471] on input "100 Schritte zur Skipiste" at bounding box center [503, 476] width 528 height 32
type input "Nur 100 Schritte zur Skipiste"
click at [507, 506] on button "Add new headline" at bounding box center [498, 509] width 577 height 26
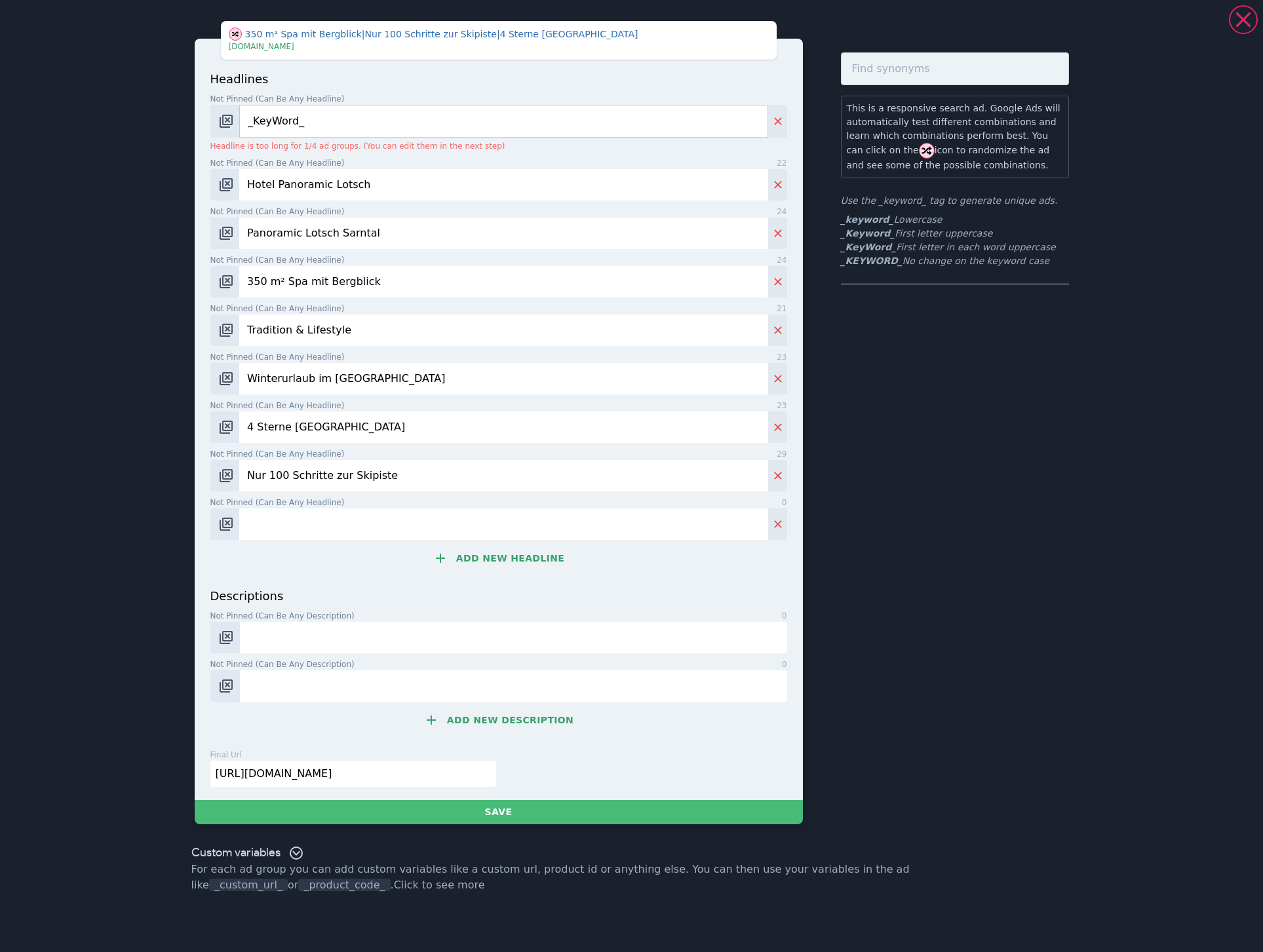
click at [368, 519] on input "Not pinned (Can be any headline) 0" at bounding box center [503, 524] width 528 height 32
type input "S"
type input "Direkt an der Piste"
click at [485, 557] on button "Add new headline" at bounding box center [498, 557] width 577 height 26
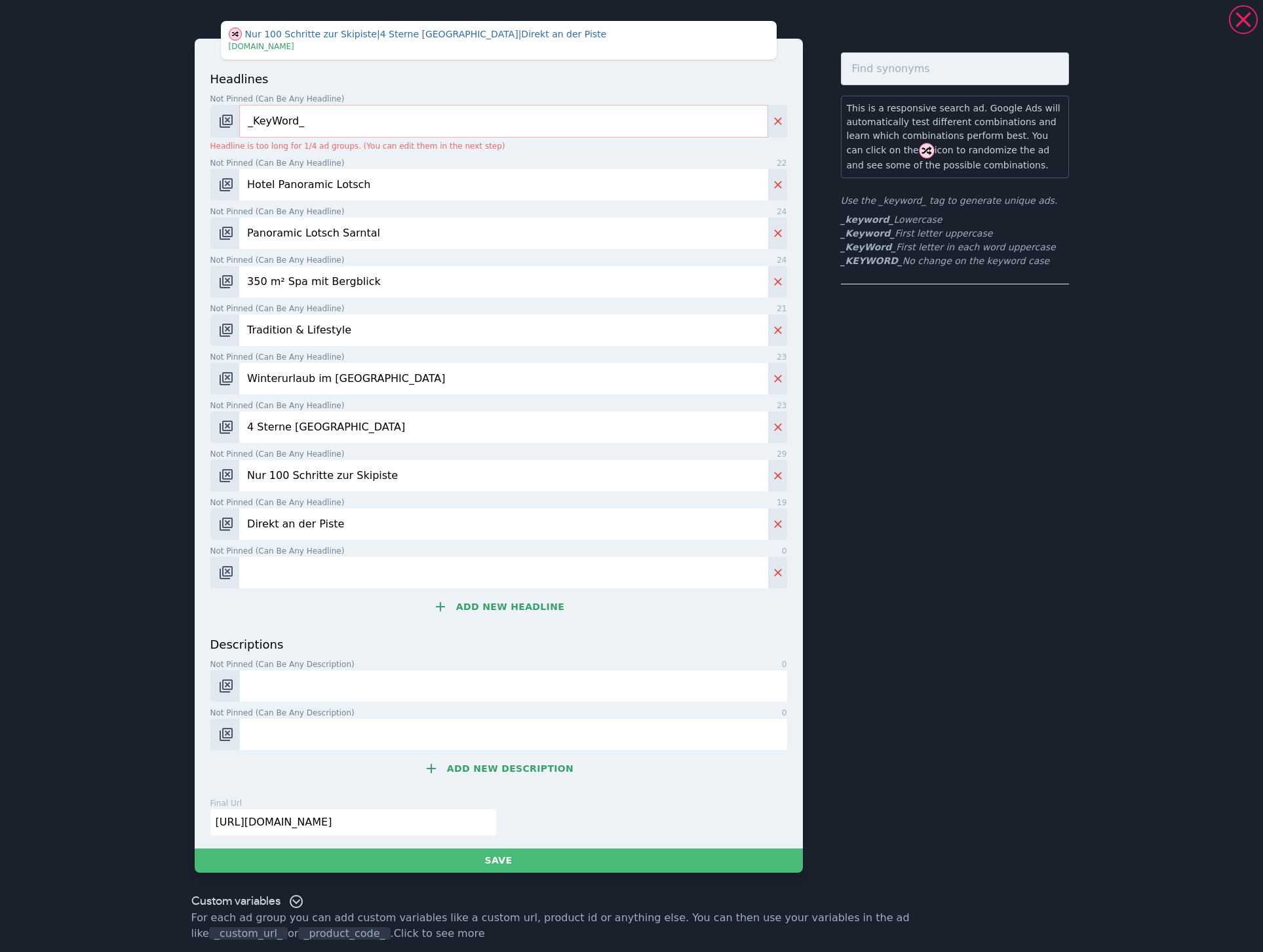
click at [418, 559] on input "Not pinned (Can be any headline) 0" at bounding box center [503, 572] width 528 height 32
paste input "Jetzt buchen"
type input "Jetzt buchen"
click at [500, 614] on button "Add new headline" at bounding box center [498, 606] width 577 height 26
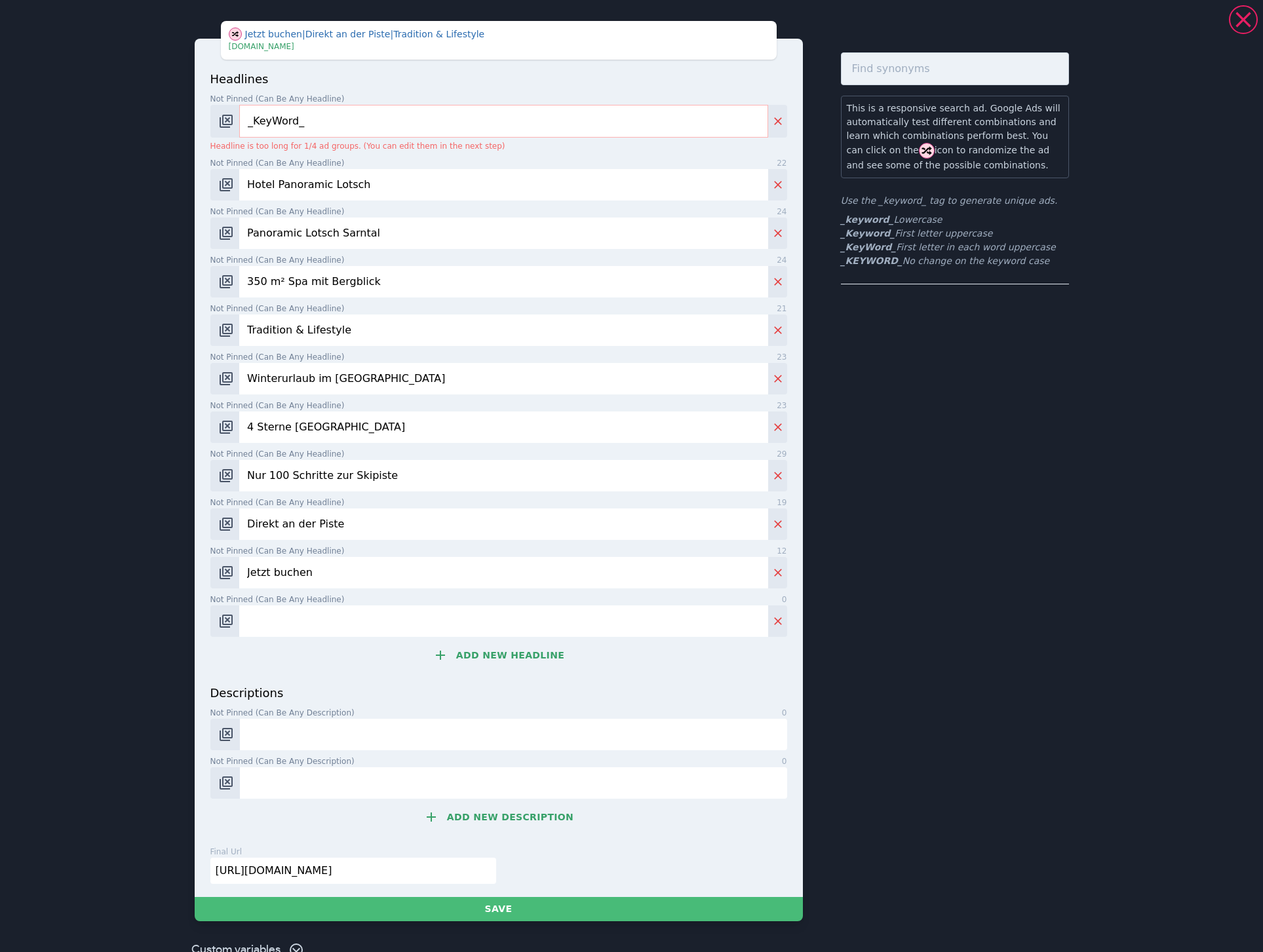
click at [344, 620] on input "Not pinned (Can be any headline) 0" at bounding box center [503, 621] width 528 height 32
paste input "Jetzt anfragen"
type input "Jetzt anfragen"
click at [468, 633] on input "Jetzt anfragen" at bounding box center [503, 621] width 528 height 32
click at [475, 654] on button "Add new headline" at bounding box center [498, 655] width 577 height 26
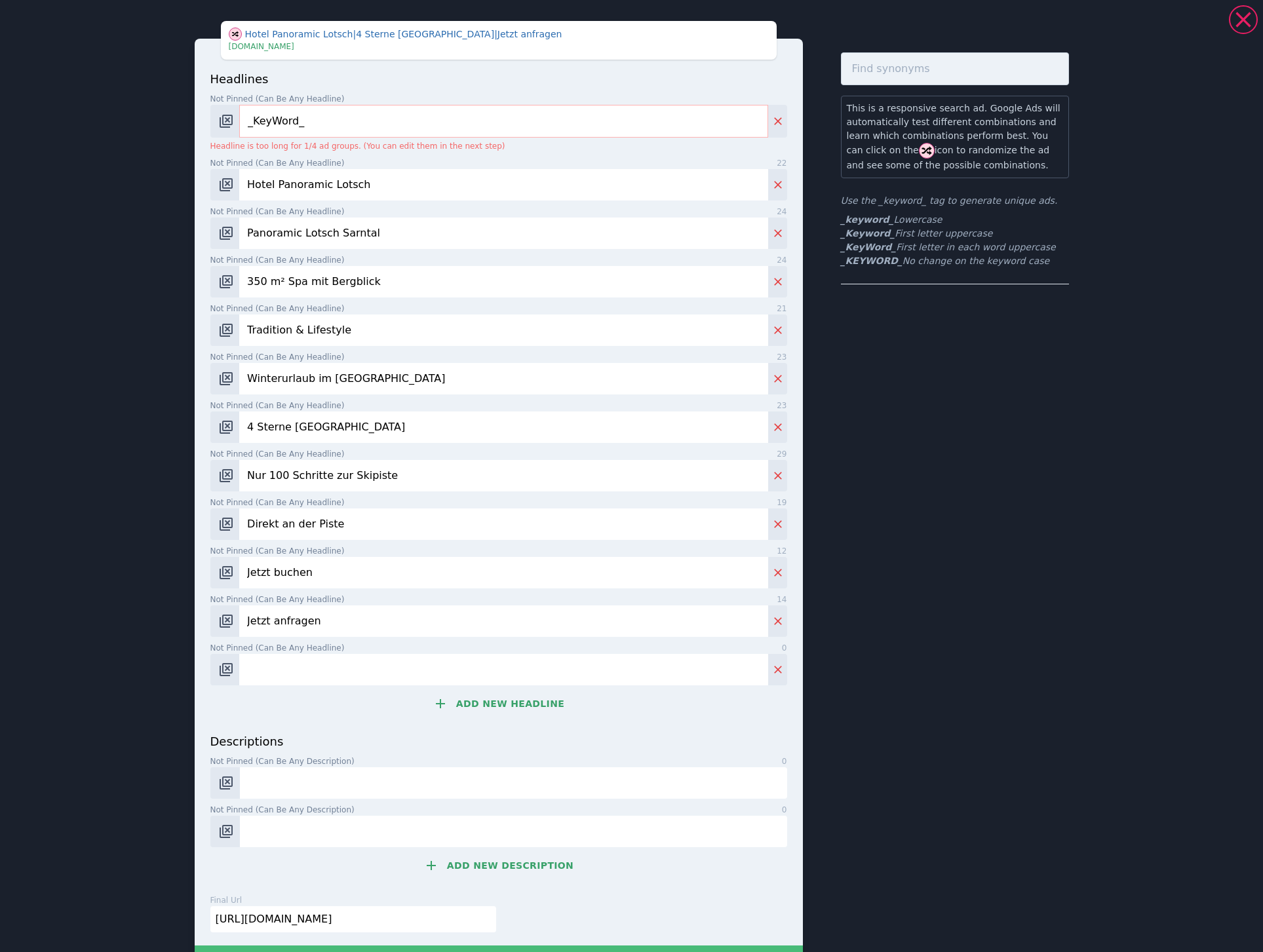
click at [274, 669] on input "Not pinned (Can be any headline) 0" at bounding box center [503, 670] width 528 height 32
paste input "Reinswald"
paste input "Sarntal"
paste input "Bozen"
type input "Reinswald | Sarntal | Bozen"
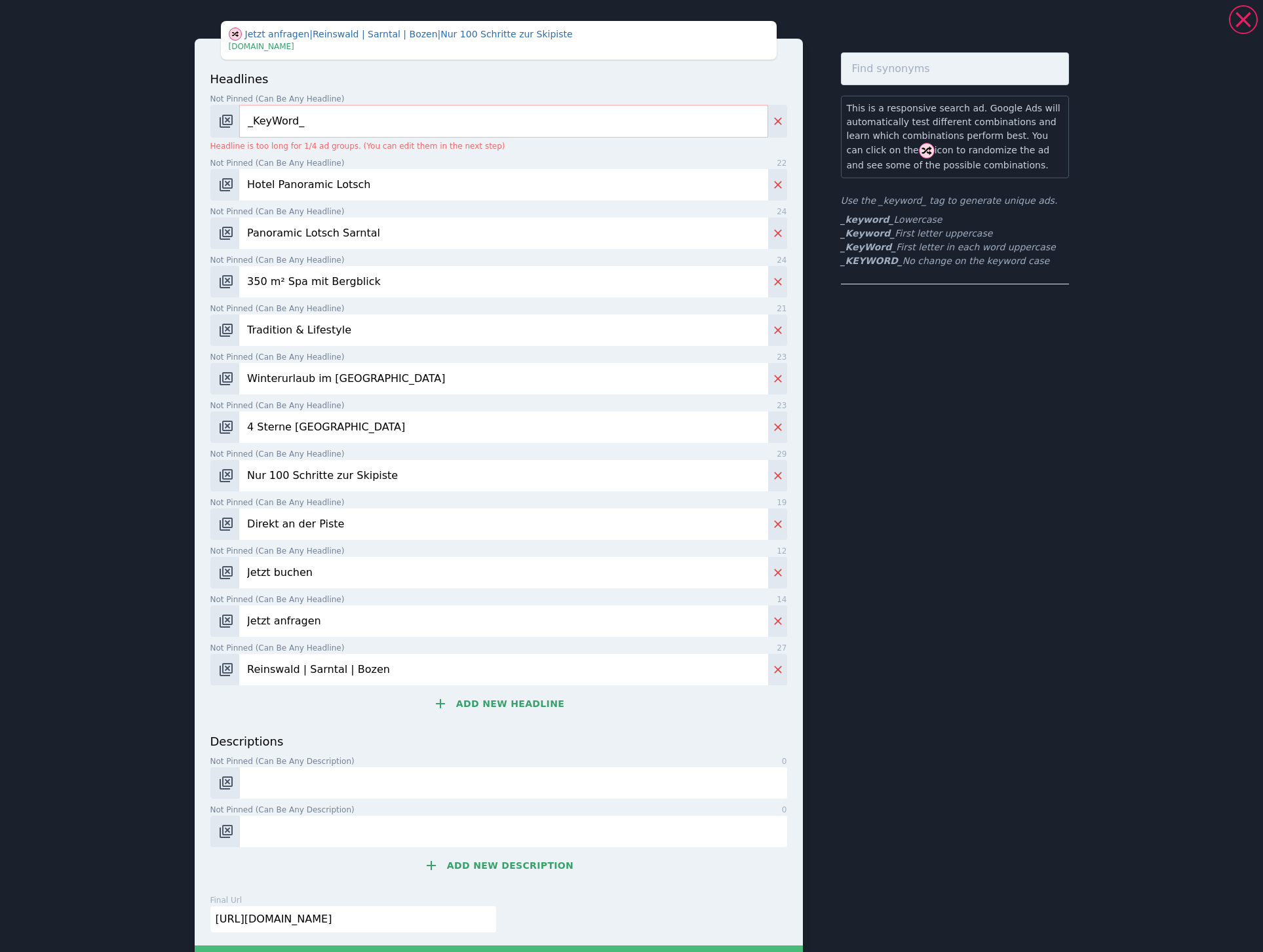
click at [426, 181] on input "Hotel Panoramic Lotsch" at bounding box center [503, 185] width 528 height 32
click at [407, 115] on input "_KeyWord_" at bounding box center [503, 121] width 528 height 32
click at [401, 179] on input "Hotel Panoramic Lotsch" at bounding box center [503, 185] width 528 height 32
click at [510, 710] on button "Add new headline" at bounding box center [498, 703] width 577 height 26
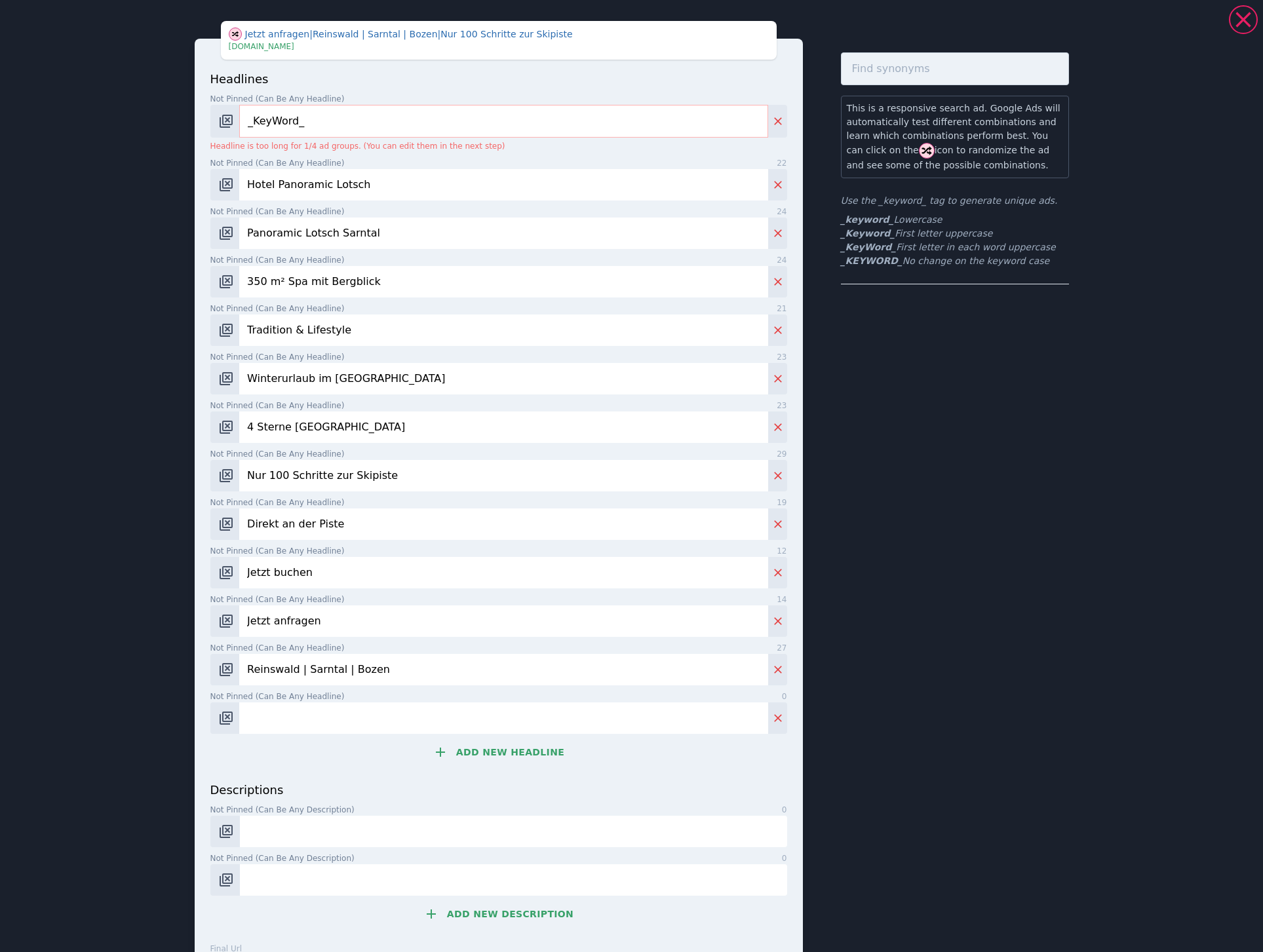
click at [434, 723] on input "Not pinned (Can be any headline) 0" at bounding box center [503, 718] width 528 height 32
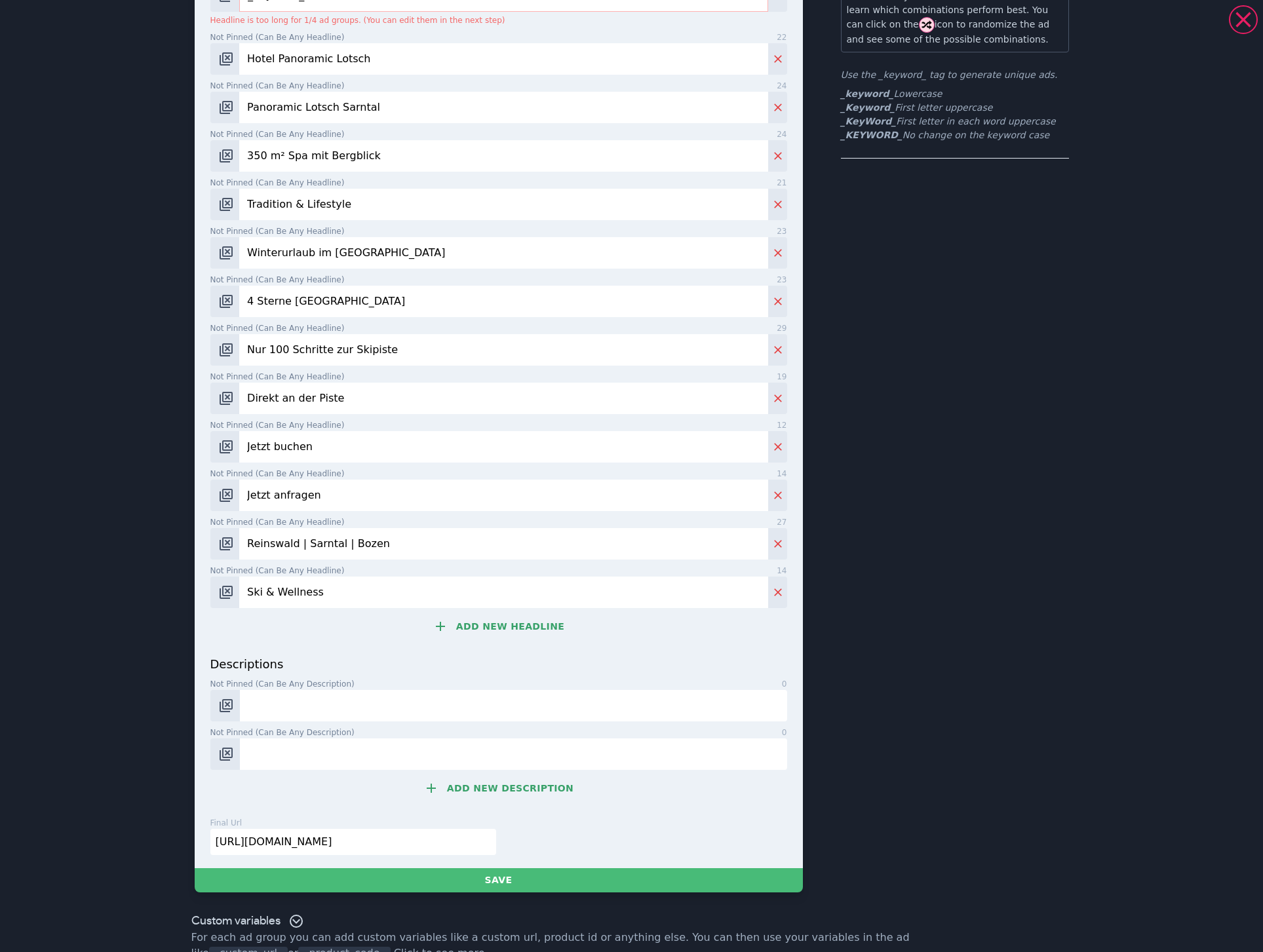
scroll to position [149, 0]
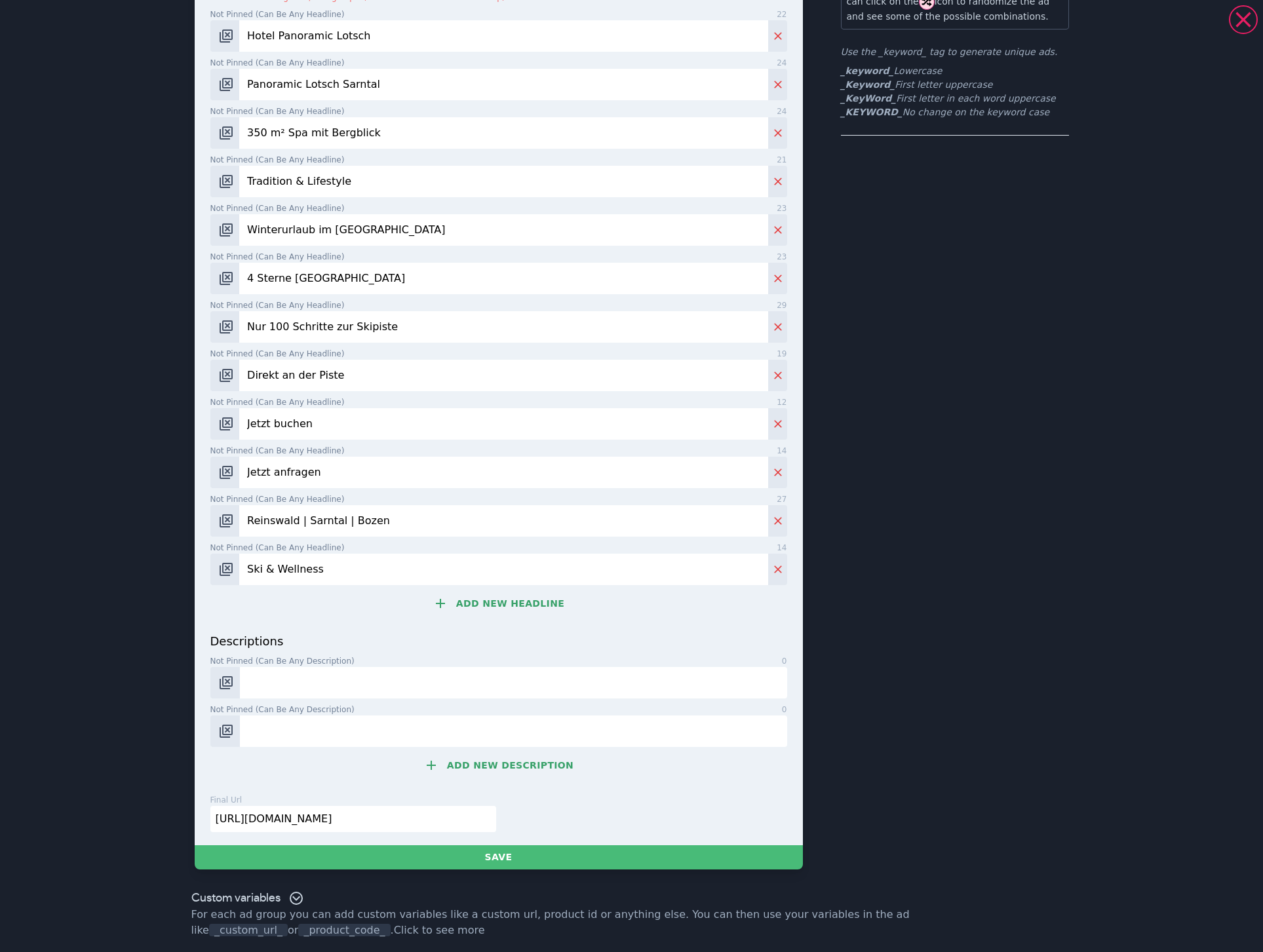
type input "Ski & Wellness"
click at [266, 681] on input "Not pinned (Can be any description) 0" at bounding box center [512, 683] width 546 height 32
paste input "In der Panoramic [PERSON_NAME] trifft gelebte Sarner Tradition auf modernen Lif…"
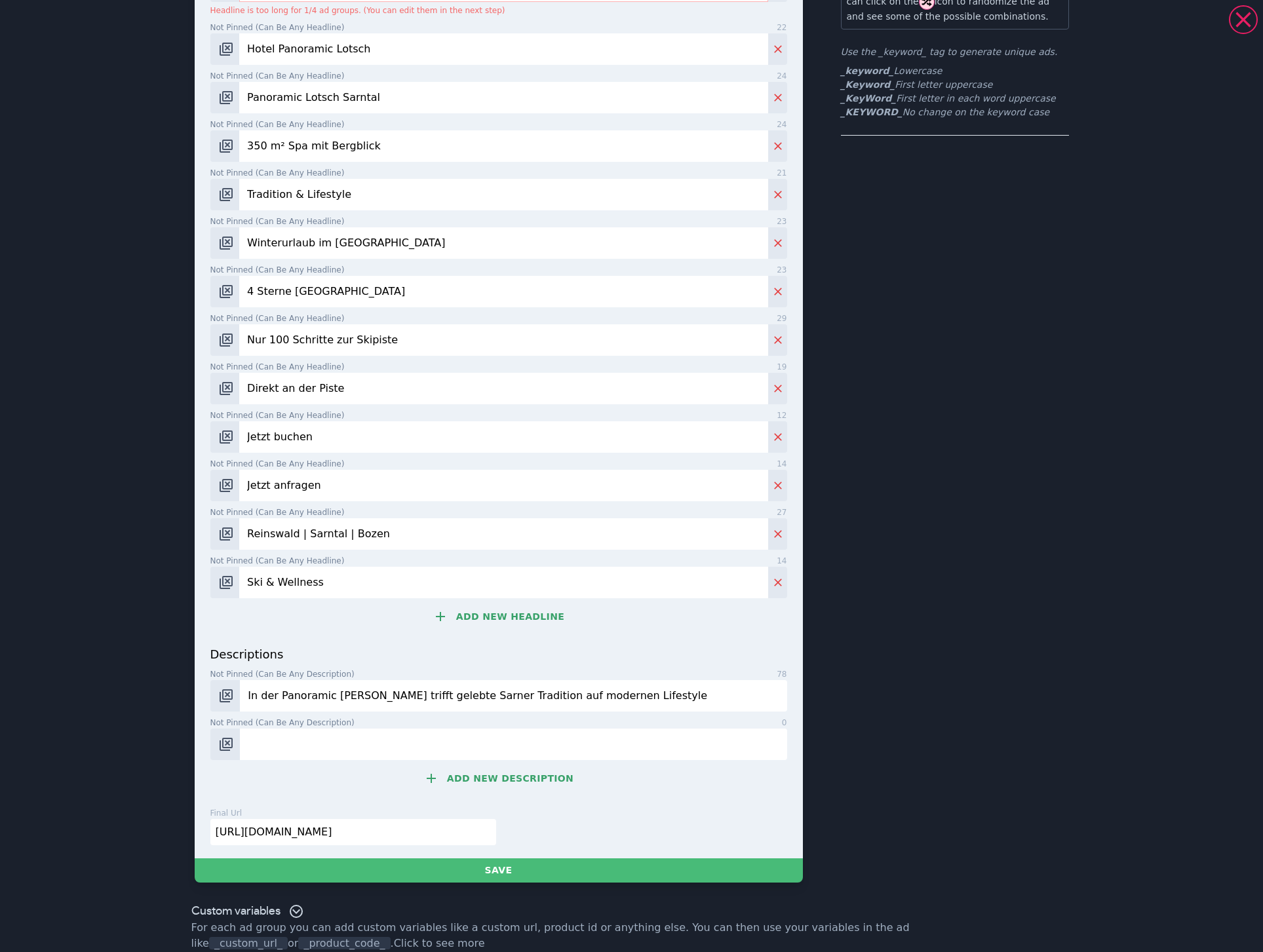
type input "In der Panoramic [PERSON_NAME] trifft gelebte Sarner Tradition auf modernen Lif…"
click at [294, 746] on input "Not pinned (Can be any description) 0" at bounding box center [512, 744] width 546 height 32
click at [297, 743] on input "Not pinned (Can be any description) 0" at bounding box center [512, 744] width 546 height 32
paste input "Urlaub im 4 Sterne Hotel Panoramic Lotsch im [GEOGRAPHIC_DATA], dem [GEOGRAPHIC…"
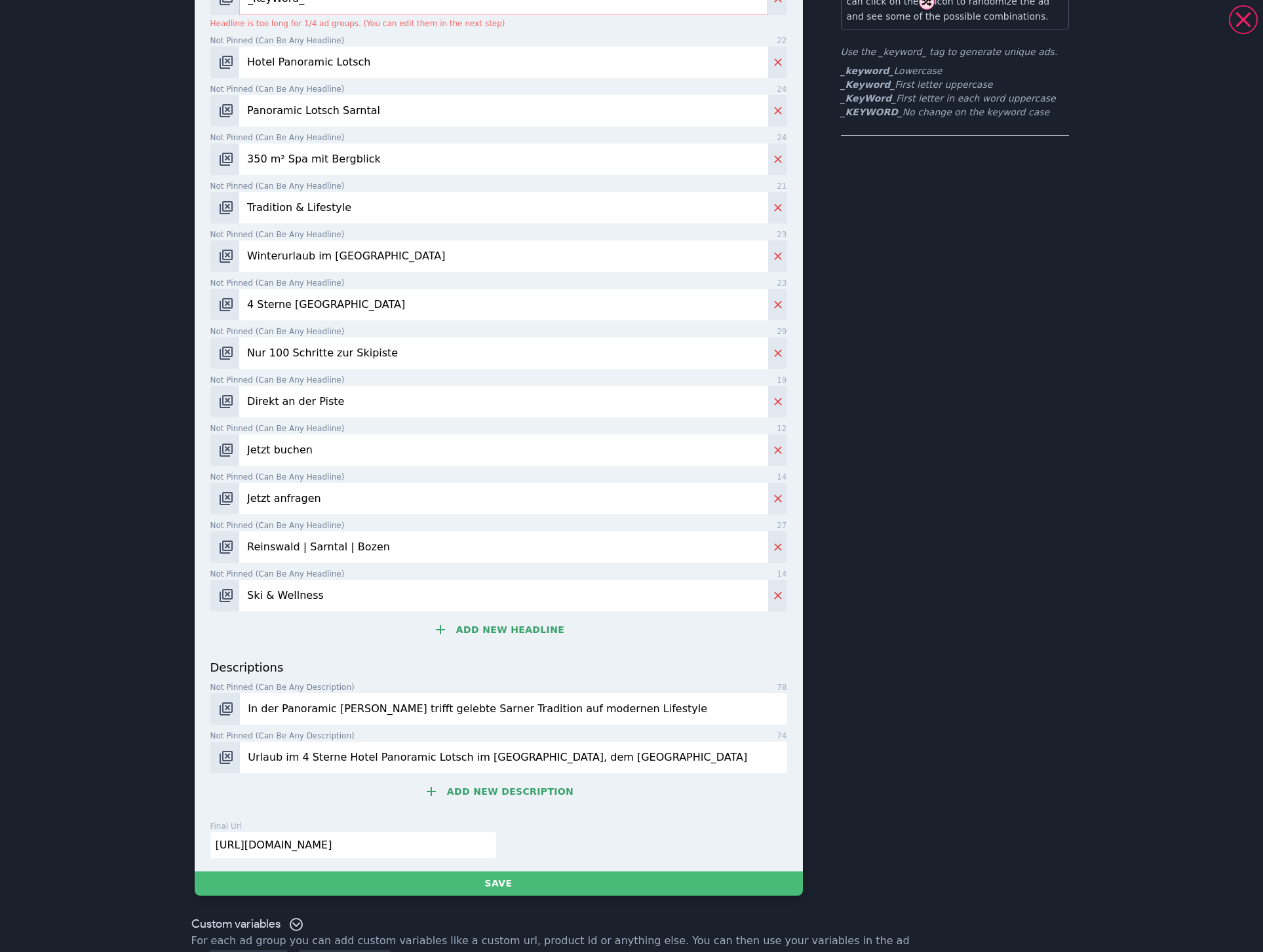
click at [247, 755] on input "Urlaub im 4 Sterne Hotel Panoramic Lotsch im [GEOGRAPHIC_DATA], dem [GEOGRAPHIC…" at bounding box center [512, 757] width 546 height 32
type input "Winterurlaub im 4 Sterne Hotel Panoramic Lotsch im [GEOGRAPHIC_DATA], dem [GEOG…"
click at [224, 708] on img "Change pinned position" at bounding box center [226, 709] width 16 height 16
click at [220, 765] on img "Change pinned position" at bounding box center [226, 757] width 16 height 16
click at [467, 790] on button "Add new description" at bounding box center [498, 791] width 577 height 26
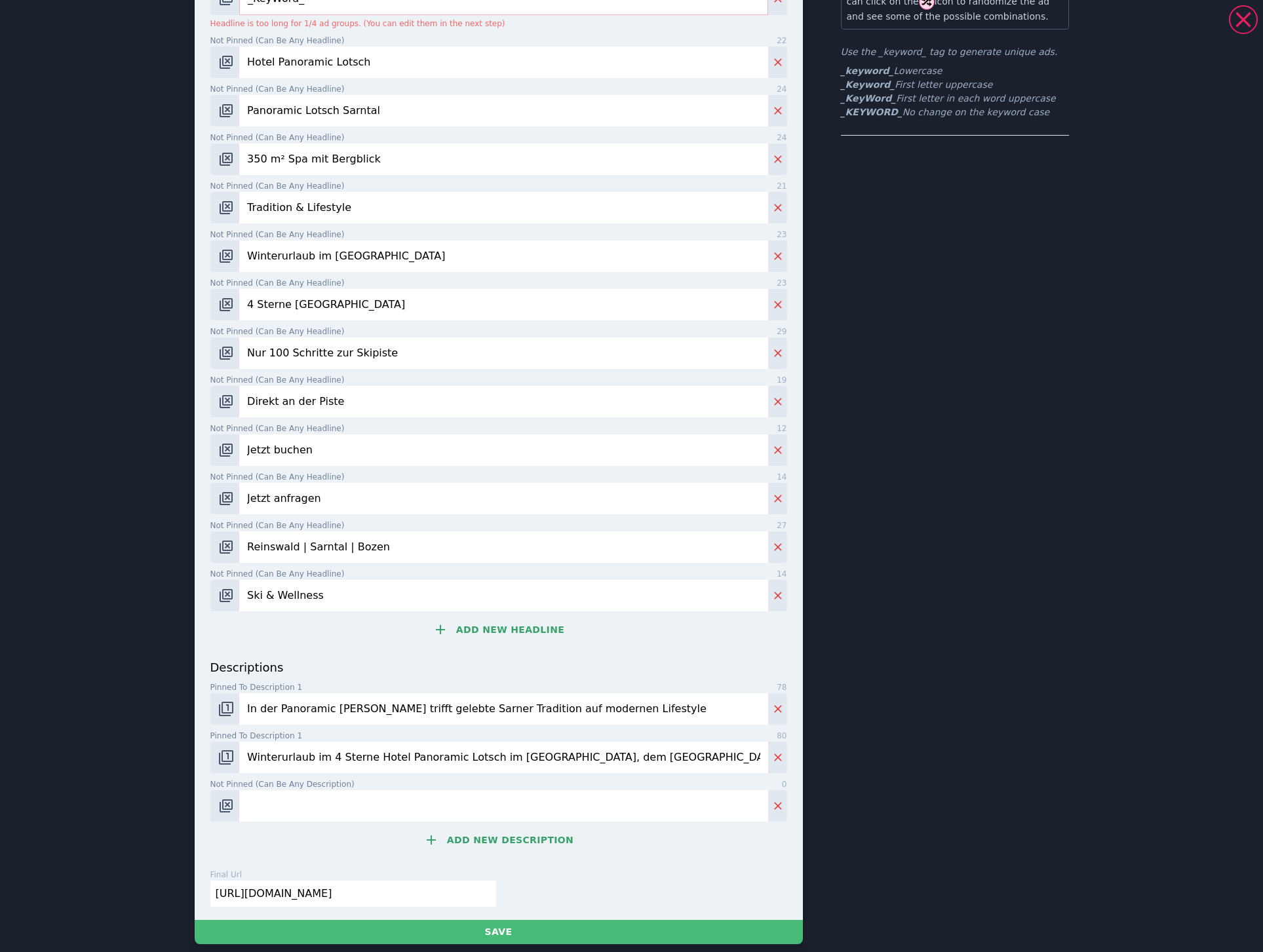
click at [391, 353] on input "Nur 100 Schritte zur Skipiste" at bounding box center [503, 353] width 528 height 32
drag, startPoint x: 320, startPoint y: 353, endPoint x: 243, endPoint y: 348, distance: 77.2
click at [243, 348] on input "Nur 100 Schritte zur Skipiste" at bounding box center [503, 353] width 528 height 32
click at [259, 808] on input "Not pinned (Can be any description) 0" at bounding box center [503, 806] width 528 height 32
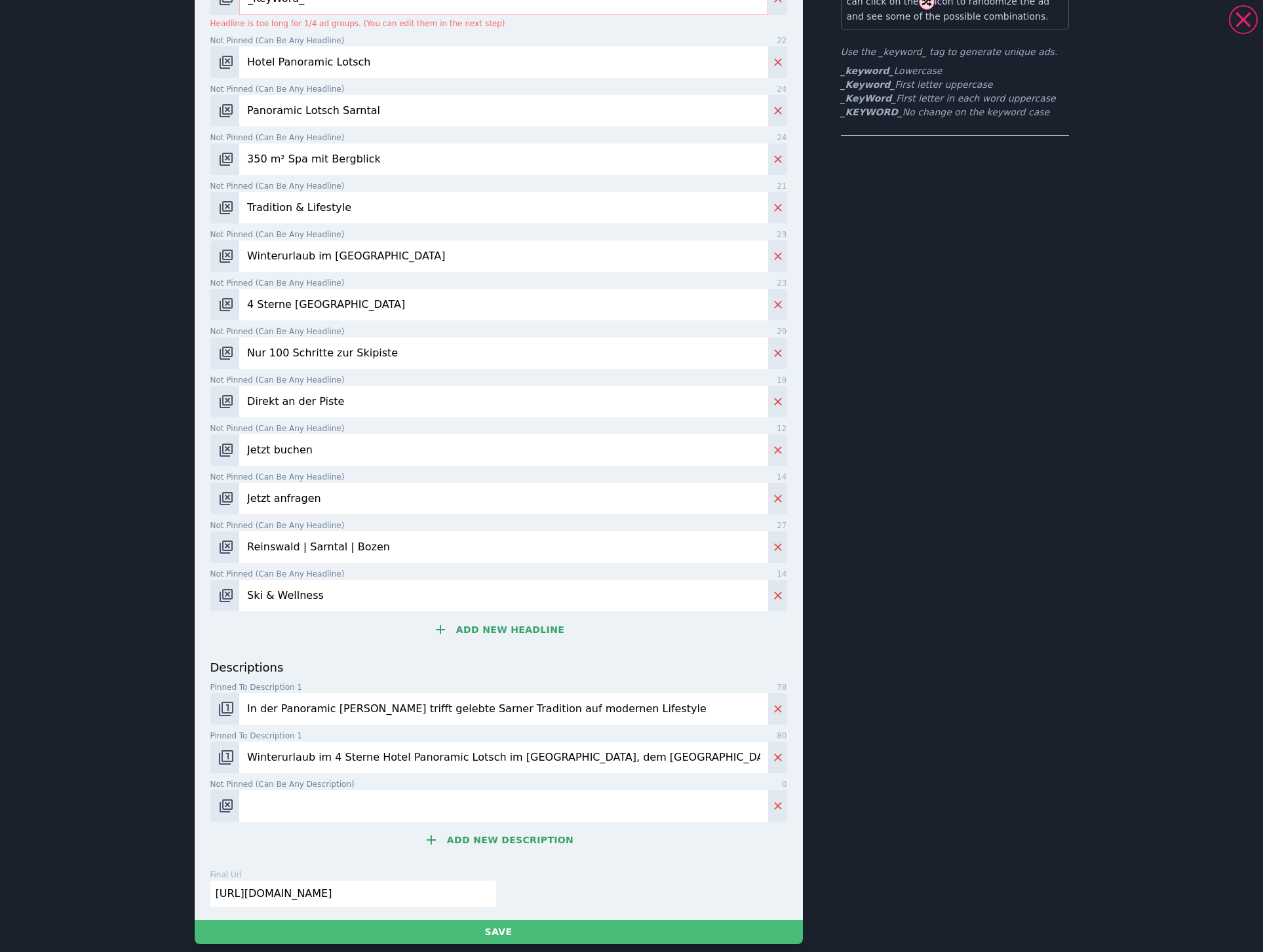
paste input "Nur 100 Schritte"
type input "Nur 100 Schritte trennen uns vom Skigebiet [GEOGRAPHIC_DATA]."
click at [228, 790] on button "Change pinned position" at bounding box center [225, 806] width 29 height 32
click at [460, 827] on button "Add new description" at bounding box center [498, 840] width 577 height 26
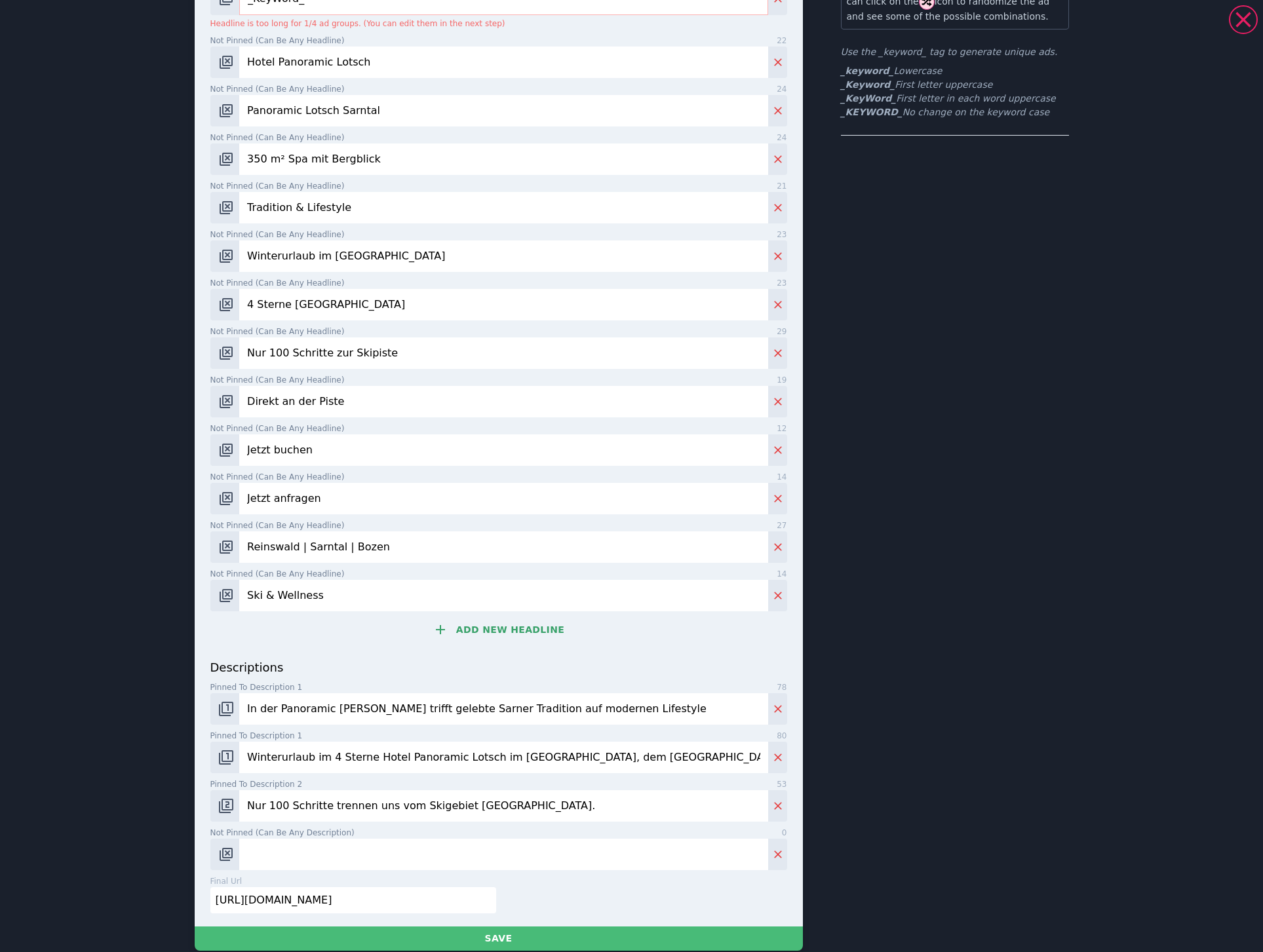
click at [266, 839] on input "Not pinned (Can be any description) 0" at bounding box center [503, 855] width 528 height 32
paste input "Du sehnst dich nach einem Winterurlaub in verschneiten Bergen?"
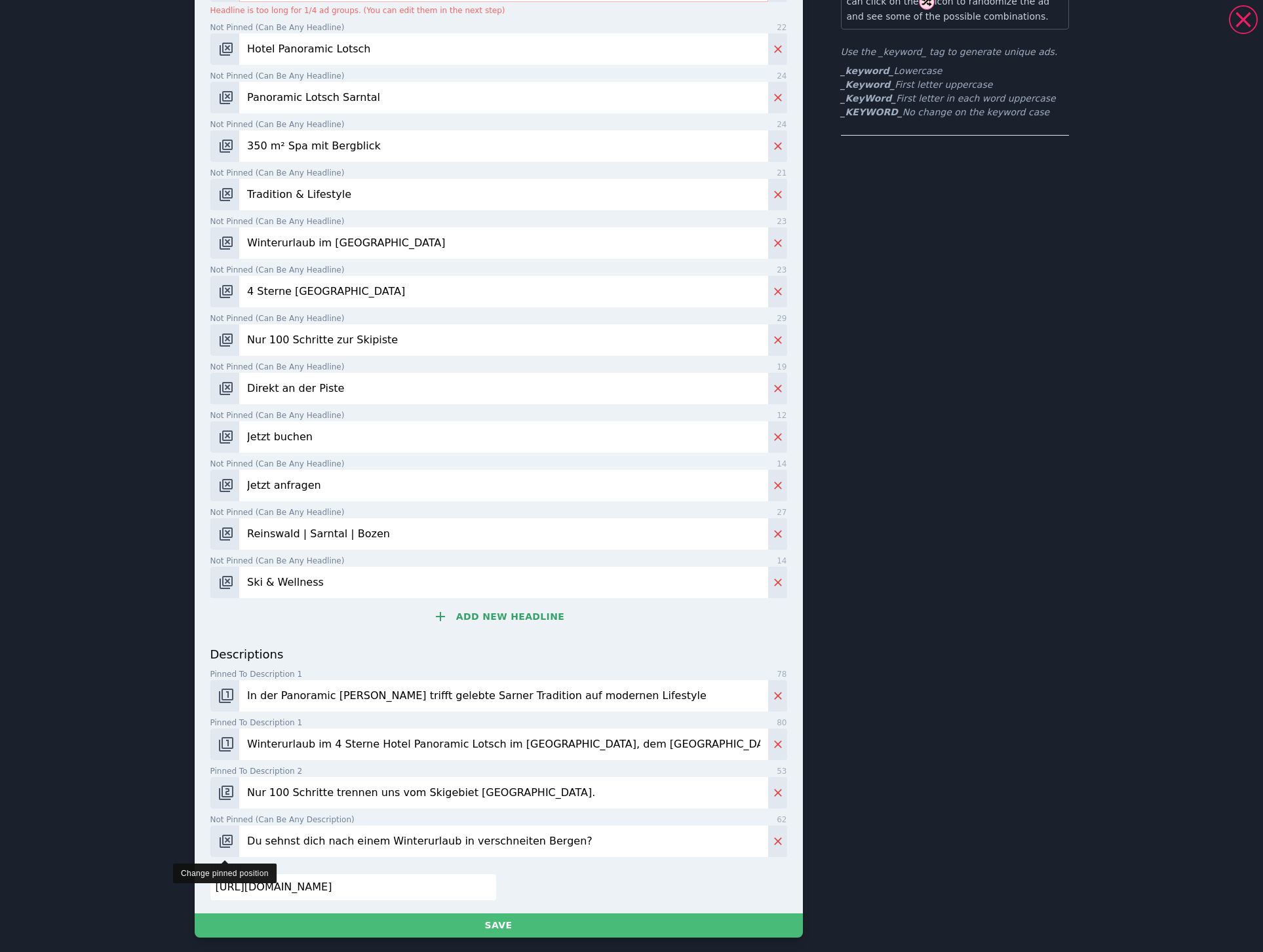
type input "Du sehnst dich nach einem Winterurlaub in verschneiten Bergen?"
click at [218, 843] on img "Change pinned position" at bounding box center [226, 841] width 16 height 16
click at [222, 843] on img "Change pinned position" at bounding box center [226, 841] width 16 height 16
click at [221, 842] on img "Change pinned position" at bounding box center [226, 841] width 16 height 16
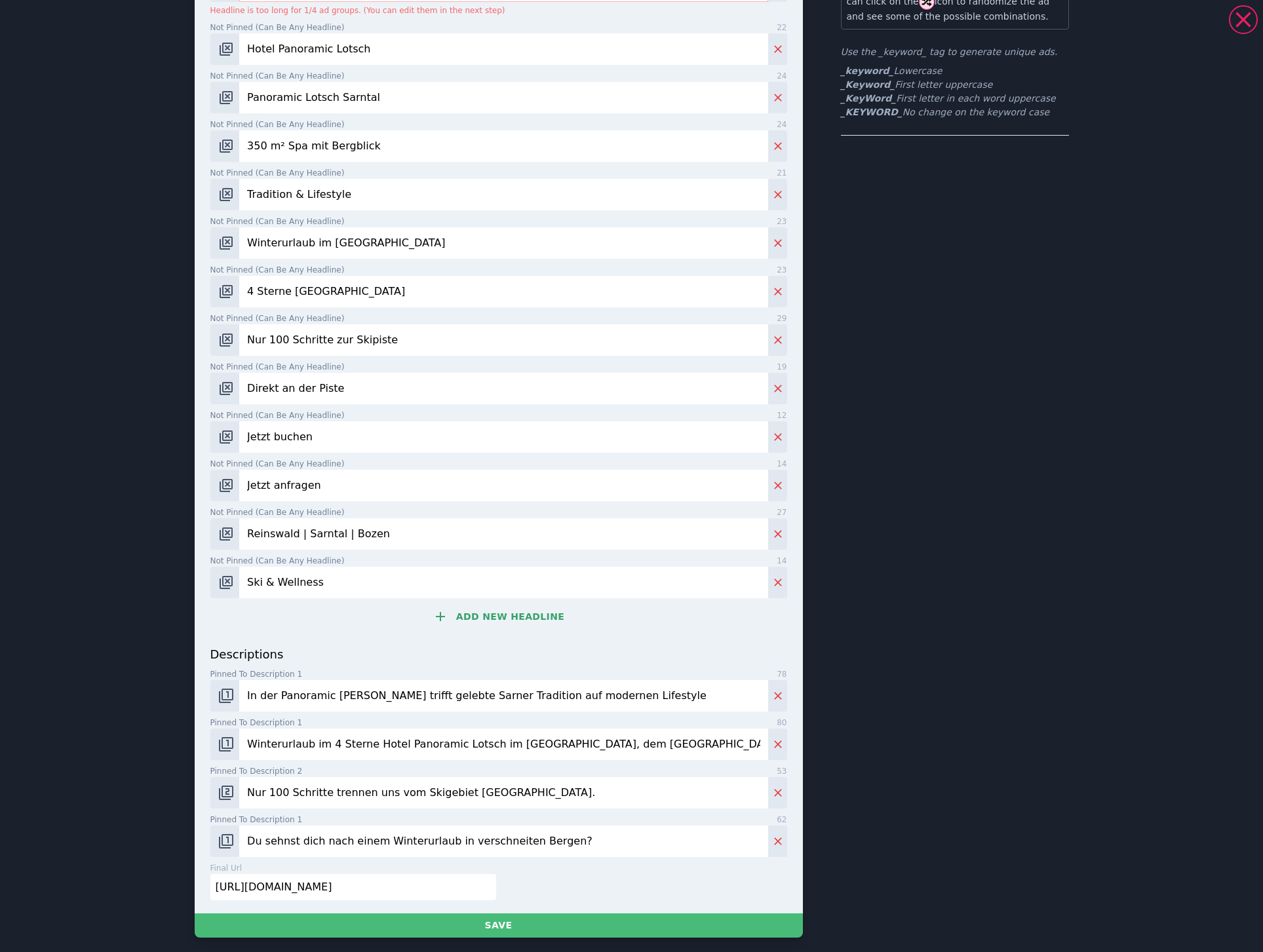
click at [423, 790] on input "Nur 100 Schritte trennen uns vom Skigebiet [GEOGRAPHIC_DATA]." at bounding box center [503, 793] width 528 height 32
click at [599, 797] on input "Nur 100 Schritte trennen uns vom Skigebiet [GEOGRAPHIC_DATA]." at bounding box center [503, 793] width 528 height 32
click at [615, 842] on input "Du sehnst dich nach einem Winterurlaub in verschneiten Bergen?" at bounding box center [503, 841] width 528 height 32
click at [449, 927] on button "Save" at bounding box center [498, 925] width 608 height 25
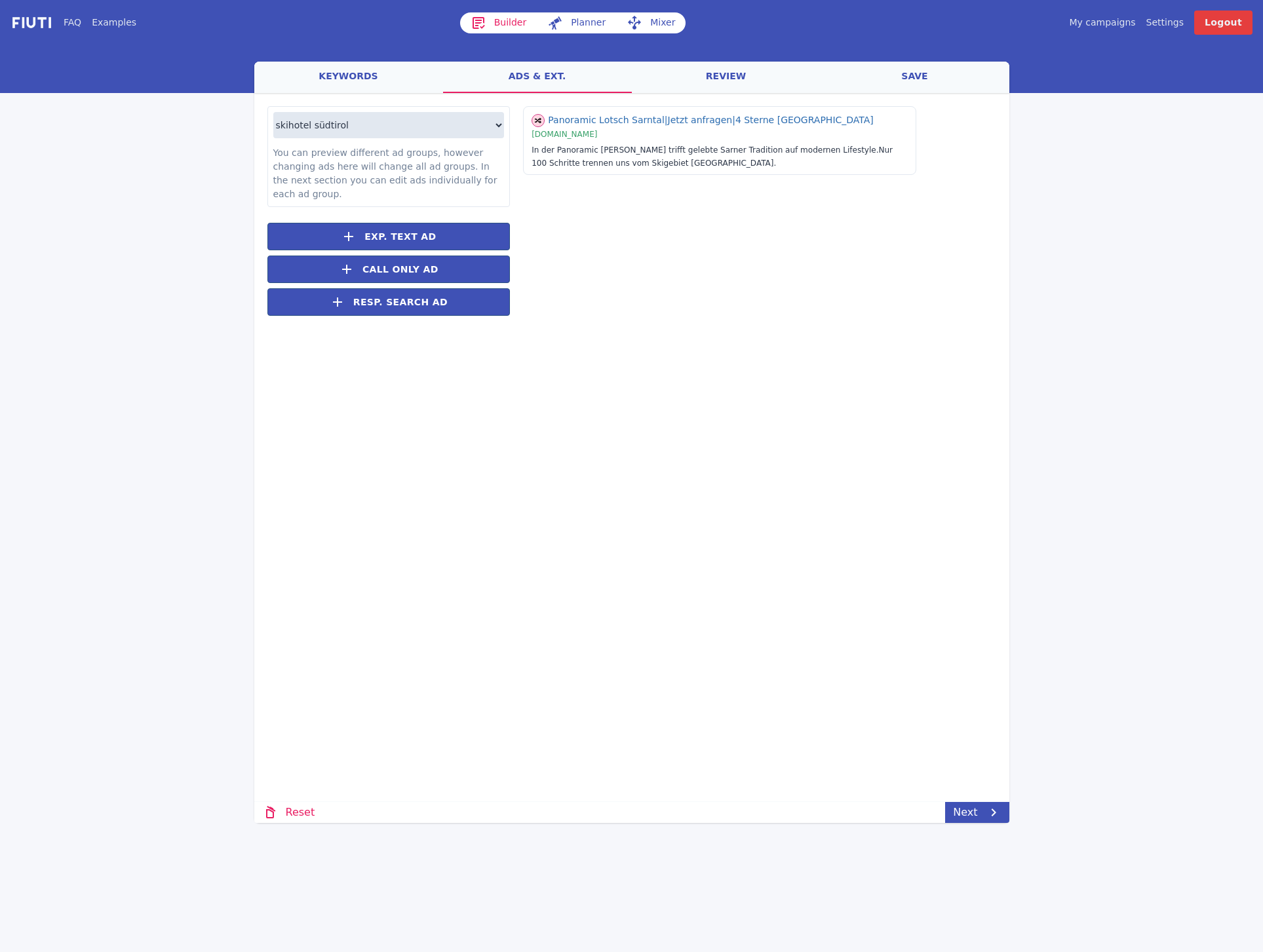
drag, startPoint x: 698, startPoint y: 243, endPoint x: 714, endPoint y: 190, distance: 55.4
click at [698, 243] on div "Panoramic Lotsch Sarntal | Jetzt anfragen | 4 Sterne [GEOGRAPHIC_DATA] | [DOMAI…" at bounding box center [753, 217] width 486 height 223
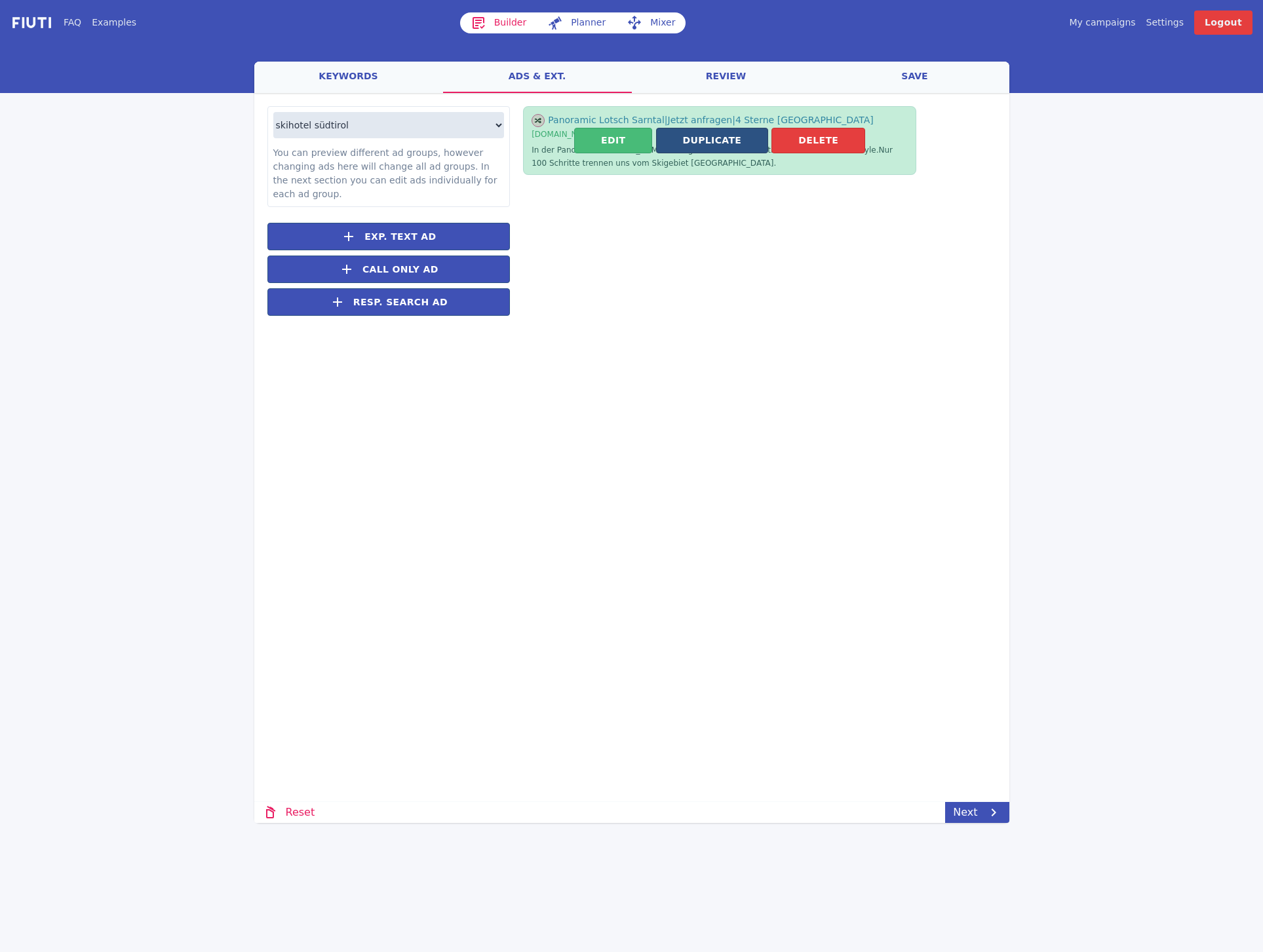
click at [720, 149] on button "Duplicate" at bounding box center [712, 141] width 113 height 25
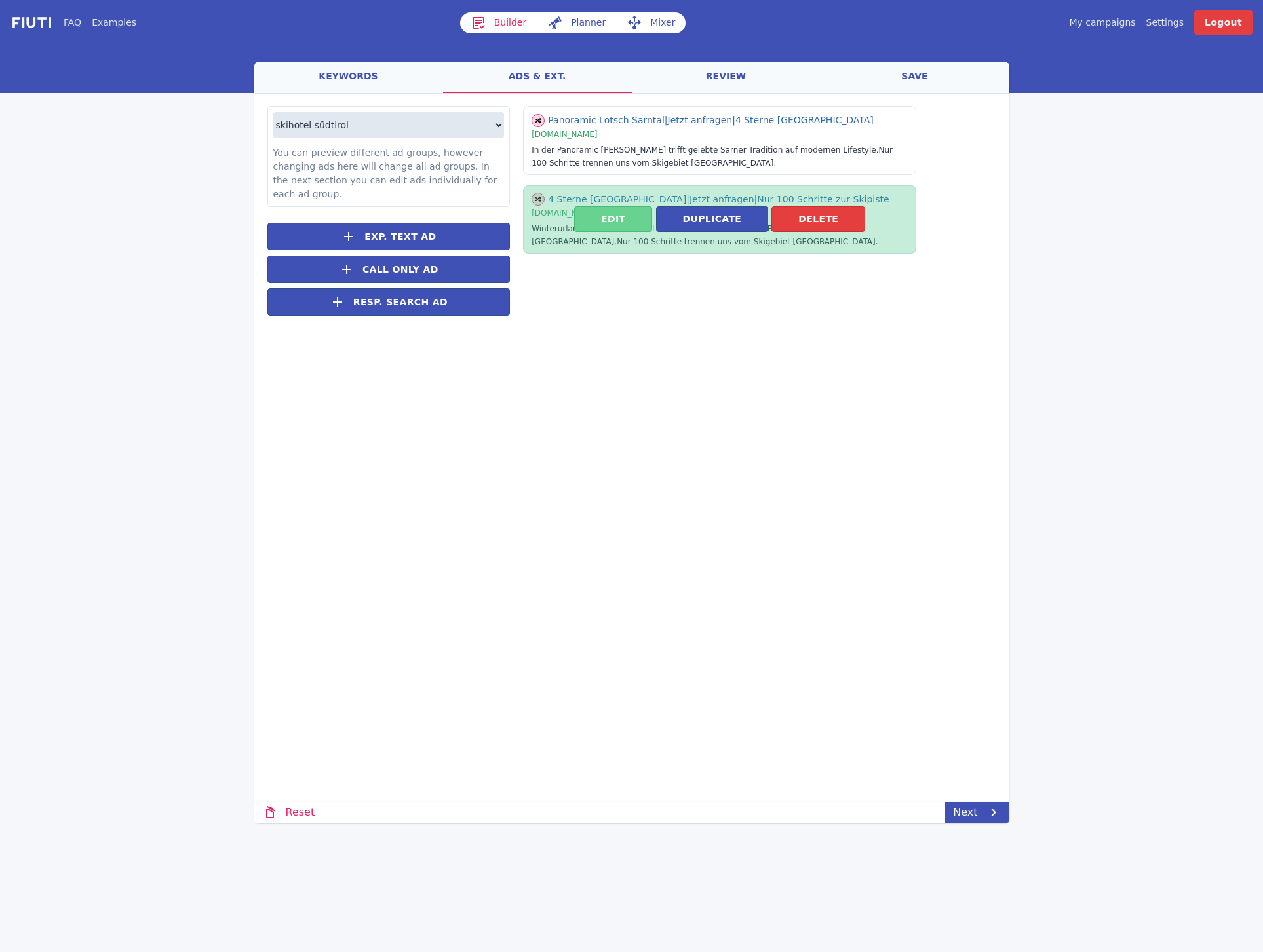
click at [588, 228] on button "Edit" at bounding box center [613, 219] width 78 height 25
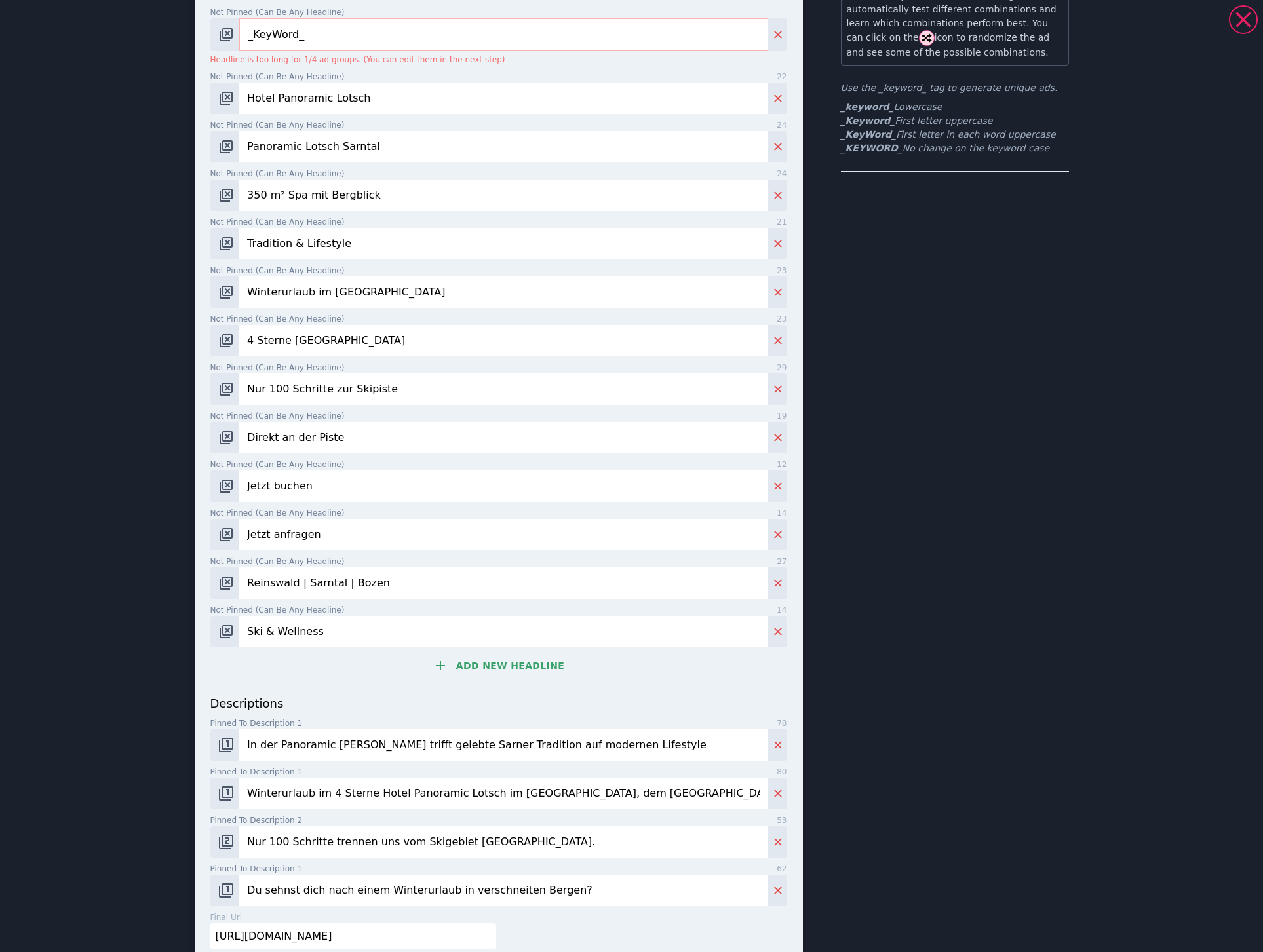
scroll to position [219, 0]
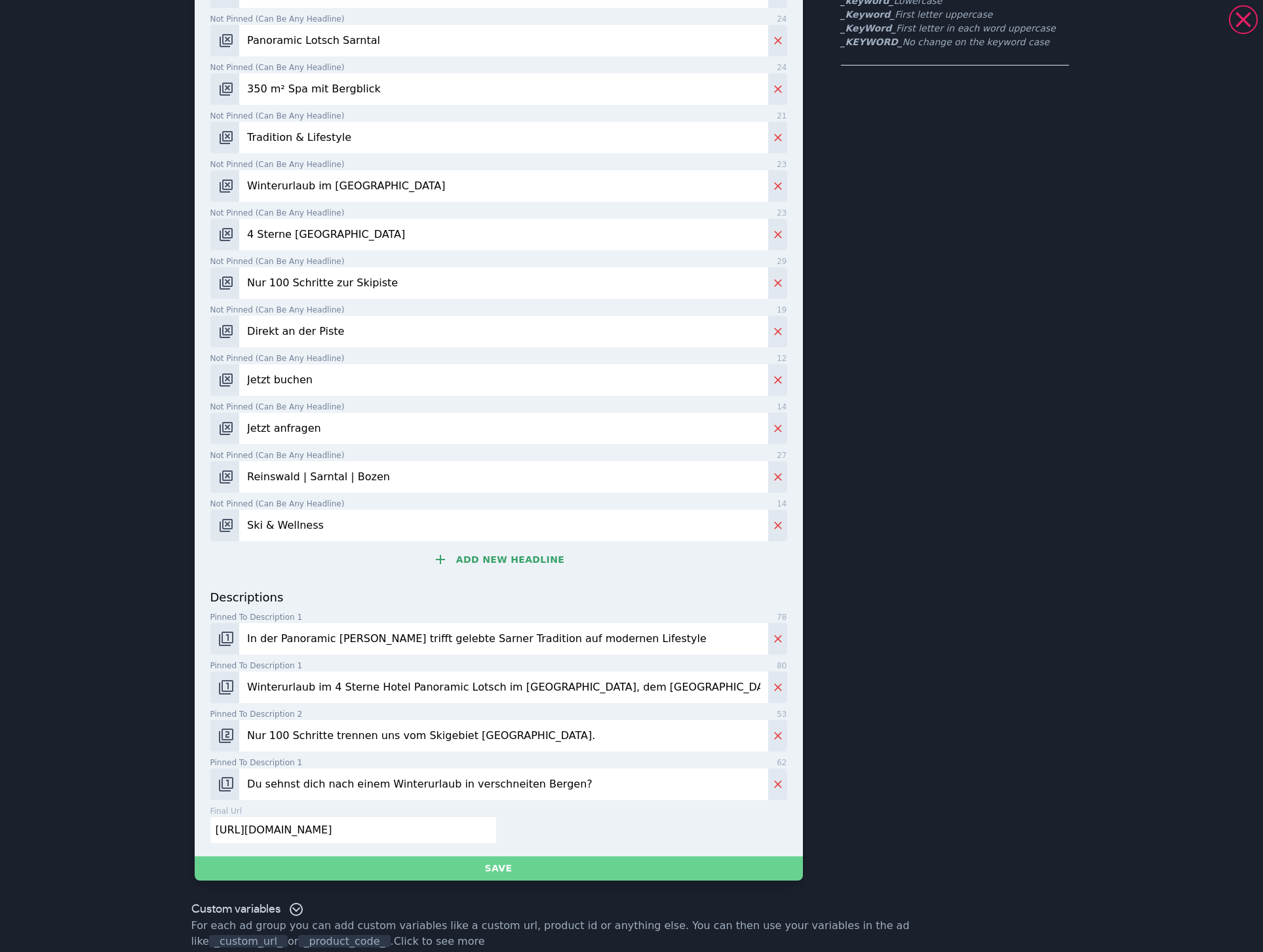
click at [534, 856] on button "Save" at bounding box center [498, 868] width 608 height 25
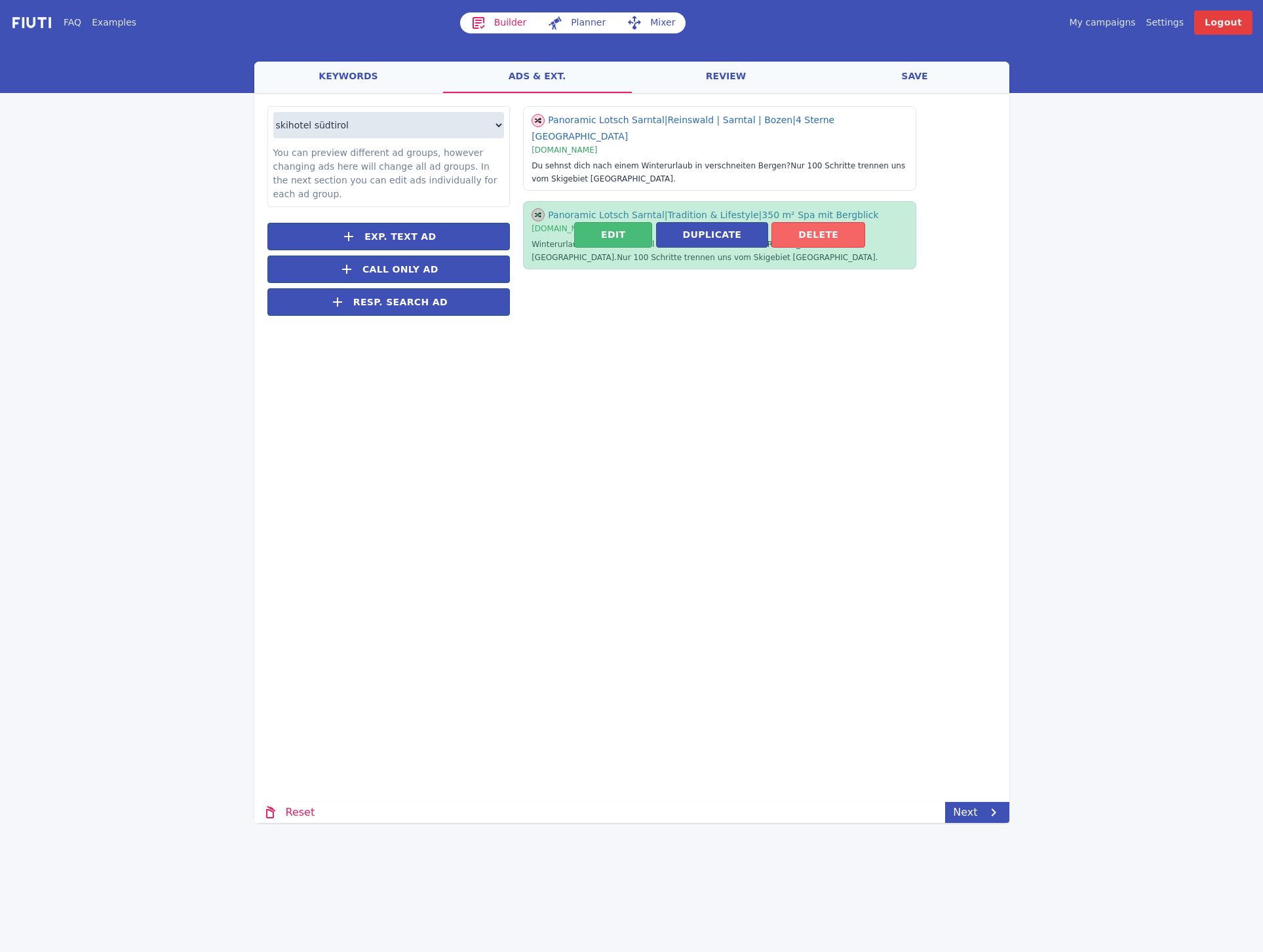
click at [793, 222] on button "Delete" at bounding box center [818, 235] width 93 height 25
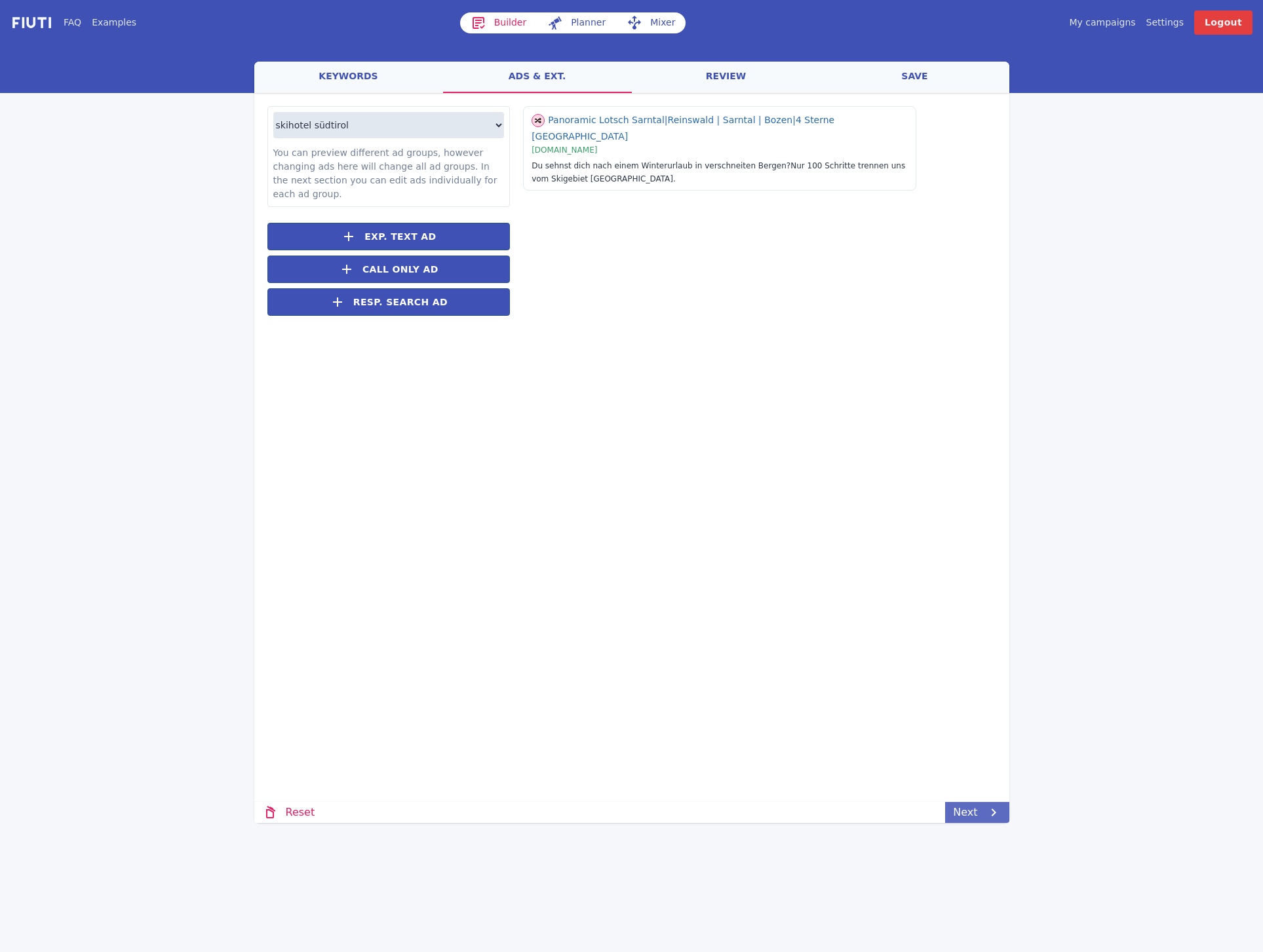
click at [956, 821] on link "Next" at bounding box center [977, 812] width 63 height 21
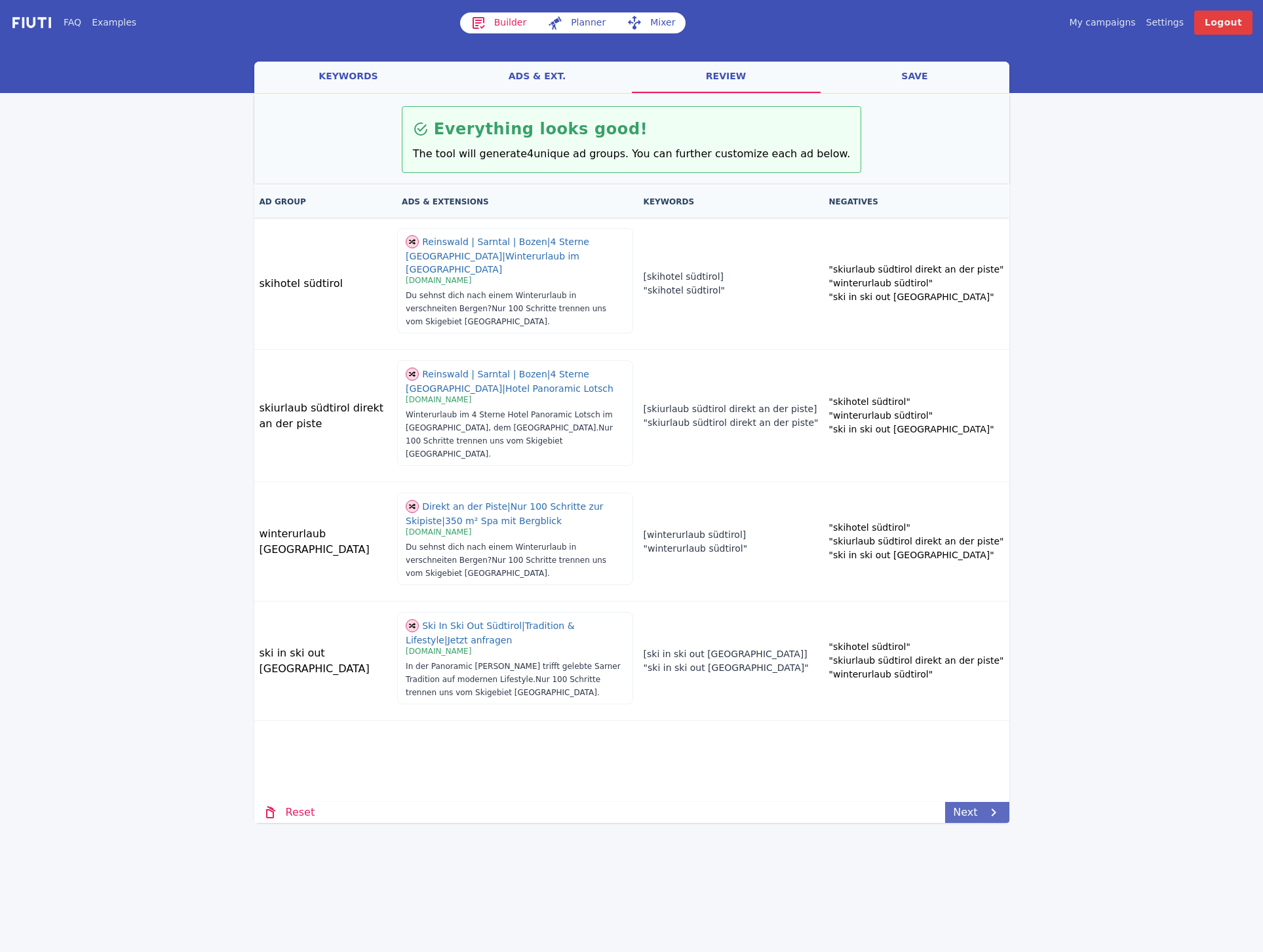
click at [966, 810] on link "Next" at bounding box center [977, 812] width 63 height 21
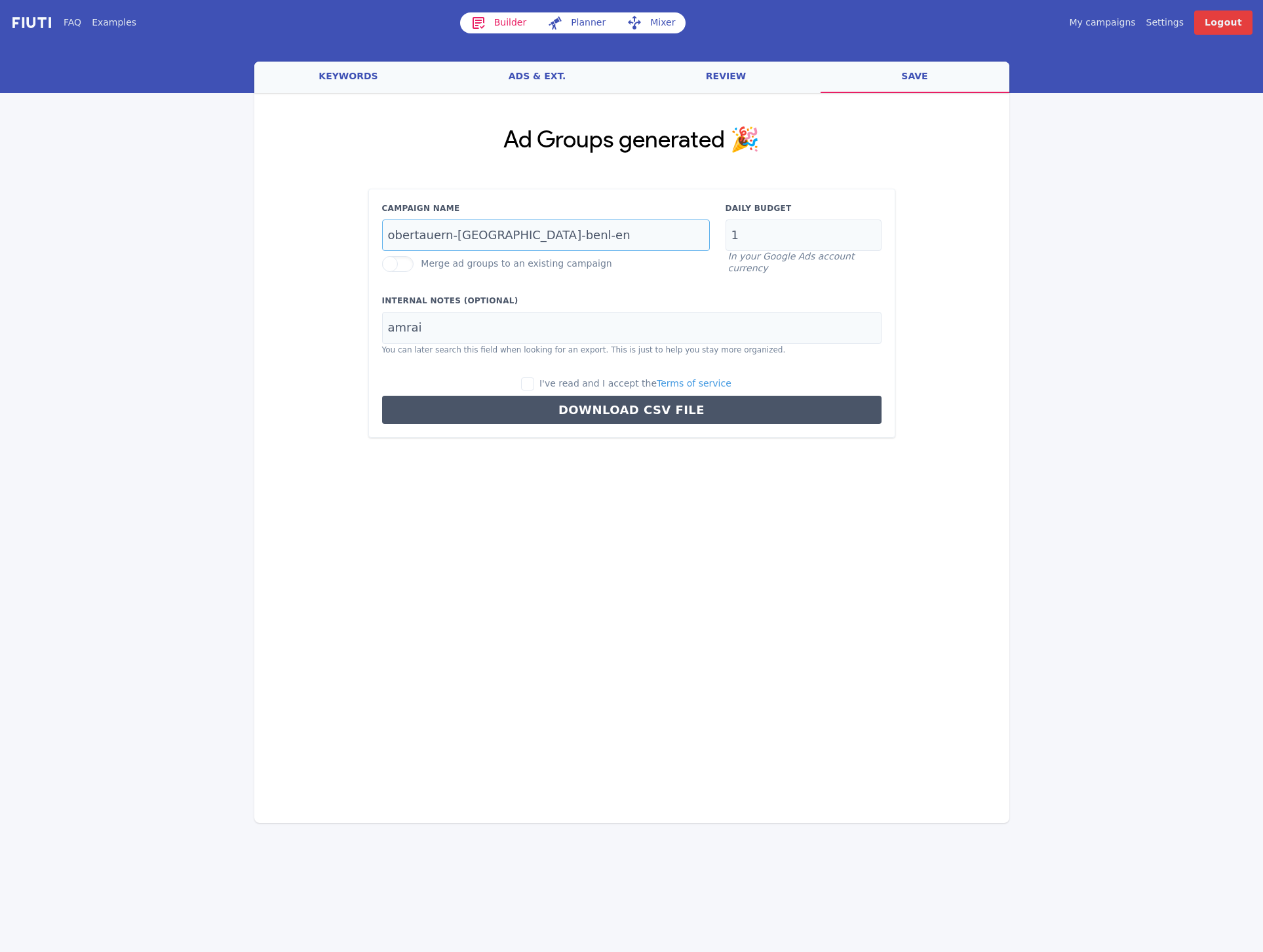
click at [575, 228] on input "obertauern-[GEOGRAPHIC_DATA]-benl-en" at bounding box center [546, 236] width 327 height 32
type input "ski-[GEOGRAPHIC_DATA]-d-de"
click at [511, 327] on input "amrai" at bounding box center [631, 327] width 499 height 32
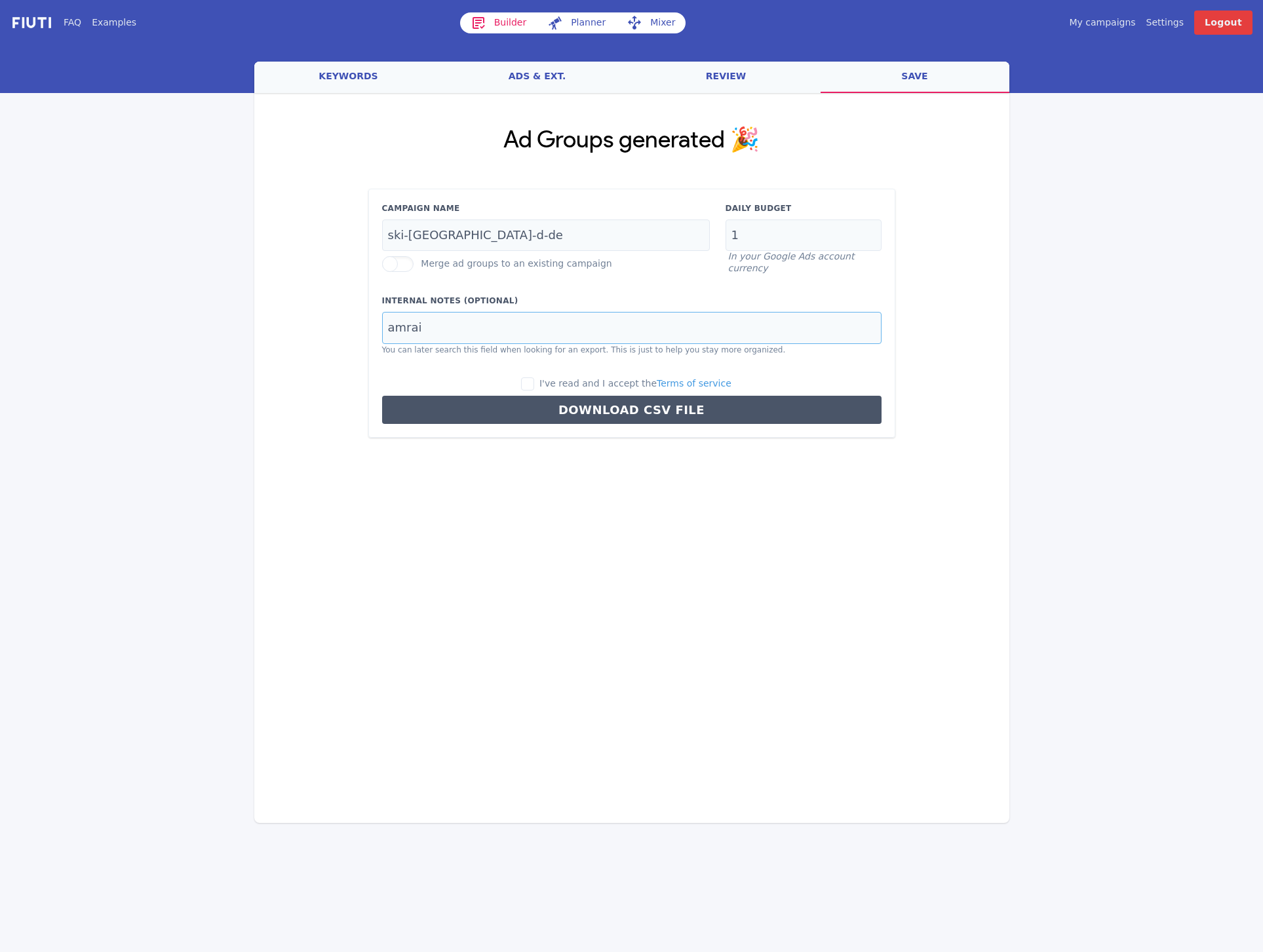
click at [511, 327] on input "amrai" at bounding box center [631, 327] width 499 height 32
type input "panoramic lodge"
click at [532, 387] on input "I've read and I accept the Terms of service" at bounding box center [528, 383] width 13 height 13
checkbox input "true"
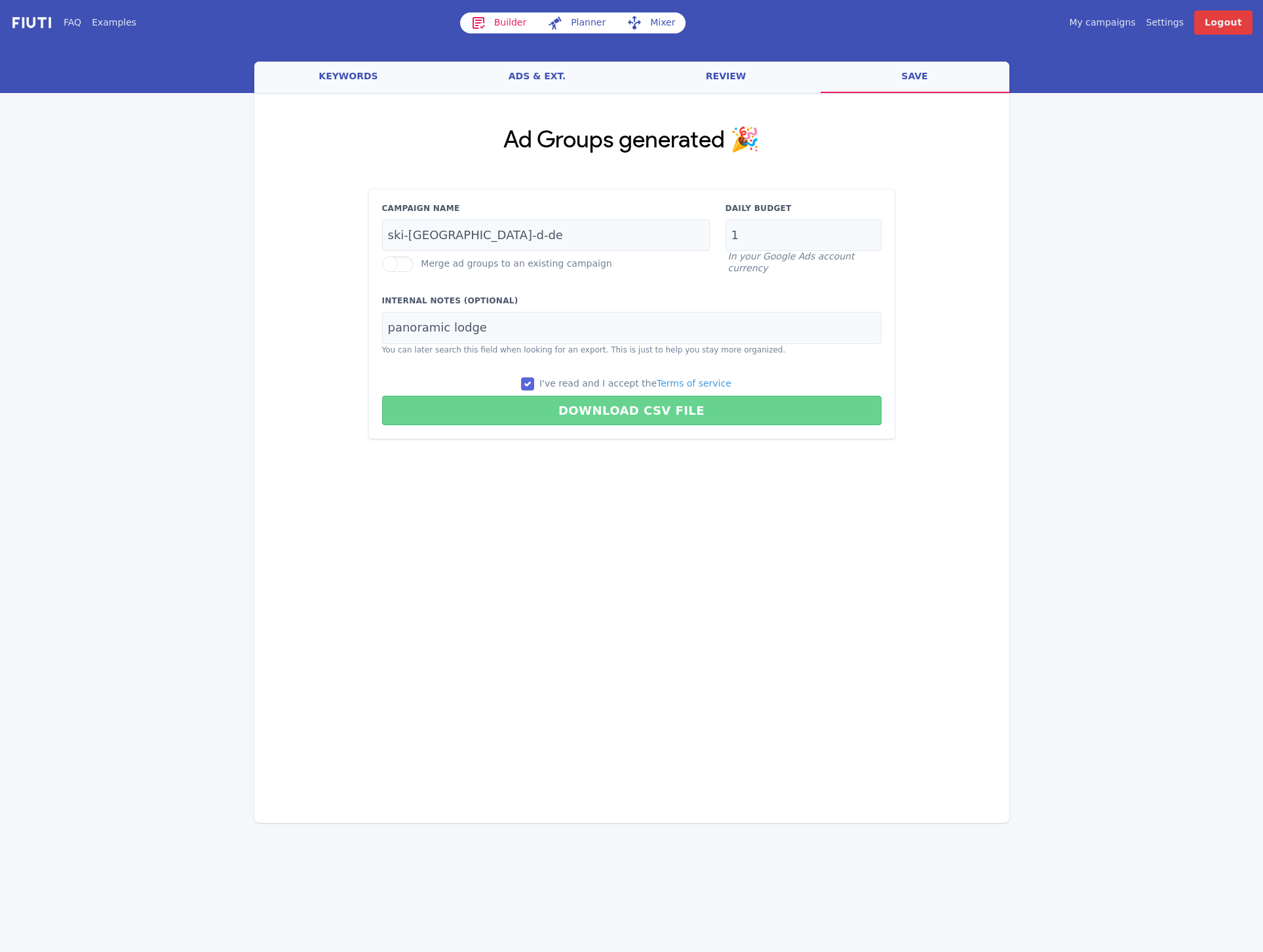
click at [540, 412] on button "Download CSV File" at bounding box center [631, 410] width 499 height 29
